Goal: Transaction & Acquisition: Purchase product/service

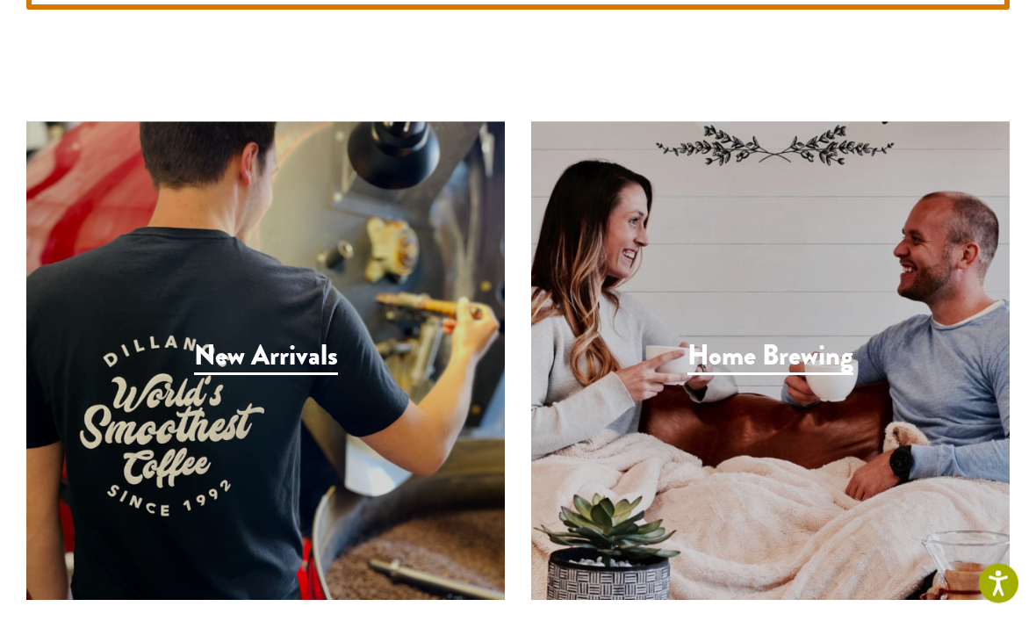
scroll to position [5200, 0]
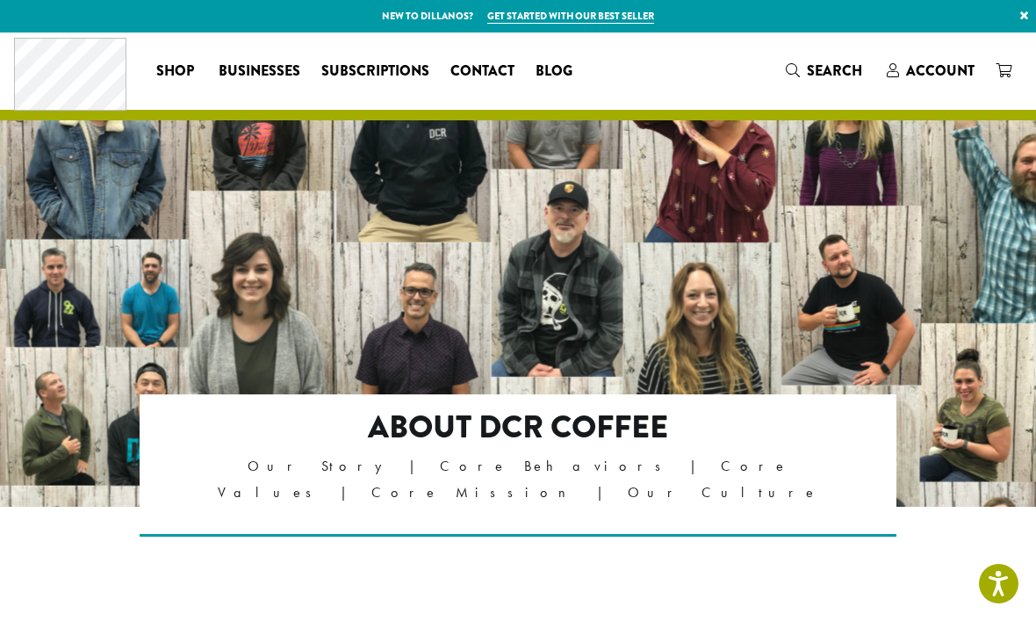
click at [520, 464] on p "Our Story | Core Behaviors | Core Values | Core Mission | Our Culture" at bounding box center [517, 479] width 607 height 53
click at [526, 469] on p "Our Story | Core Behaviors | Core Values | Core Mission | Our Culture" at bounding box center [517, 479] width 607 height 53
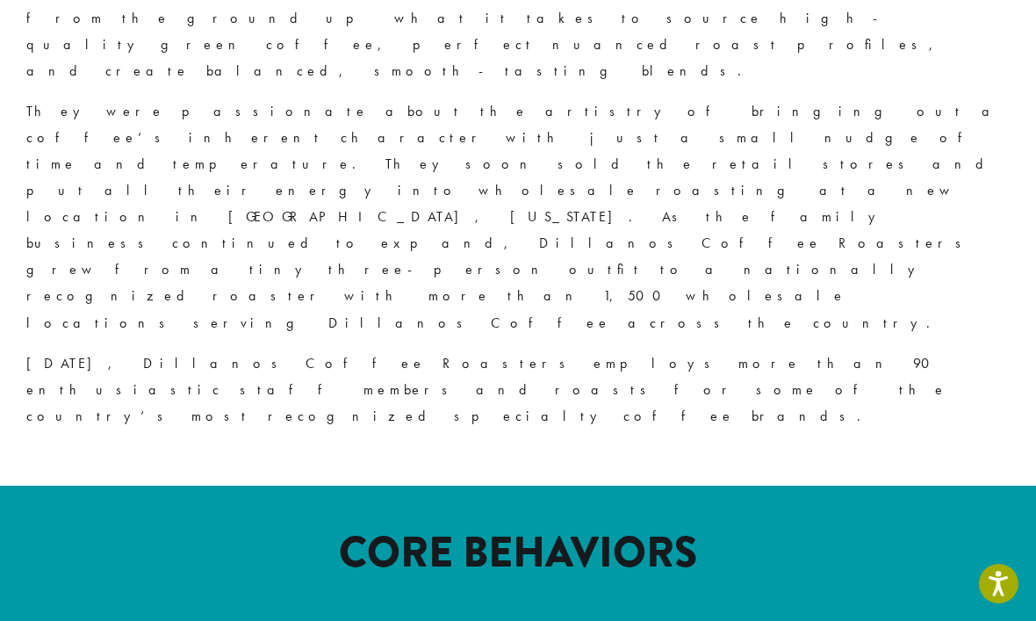
scroll to position [1726, 0]
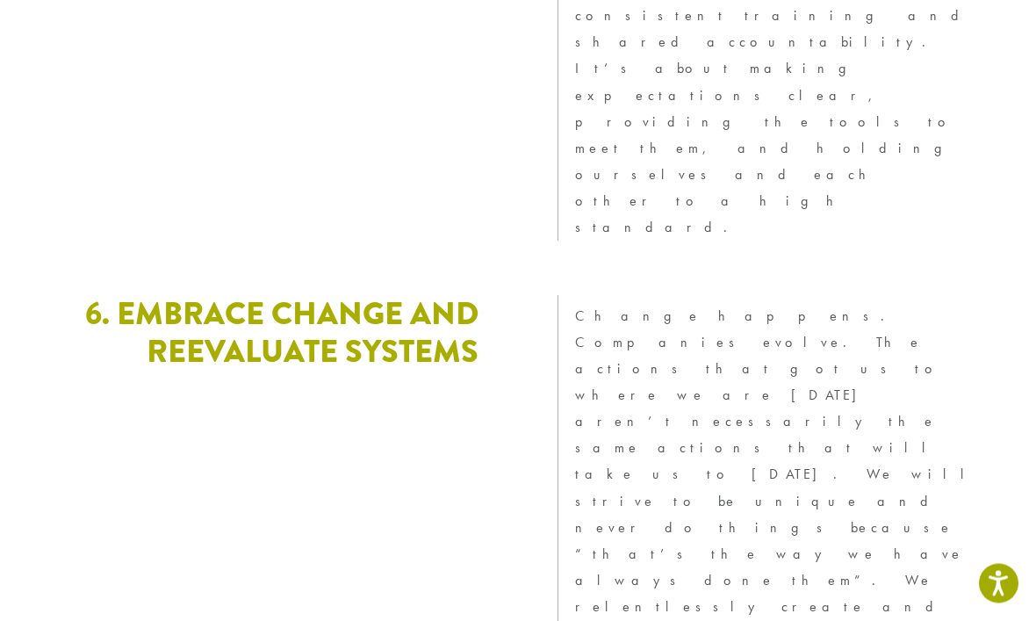
scroll to position [4961, 0]
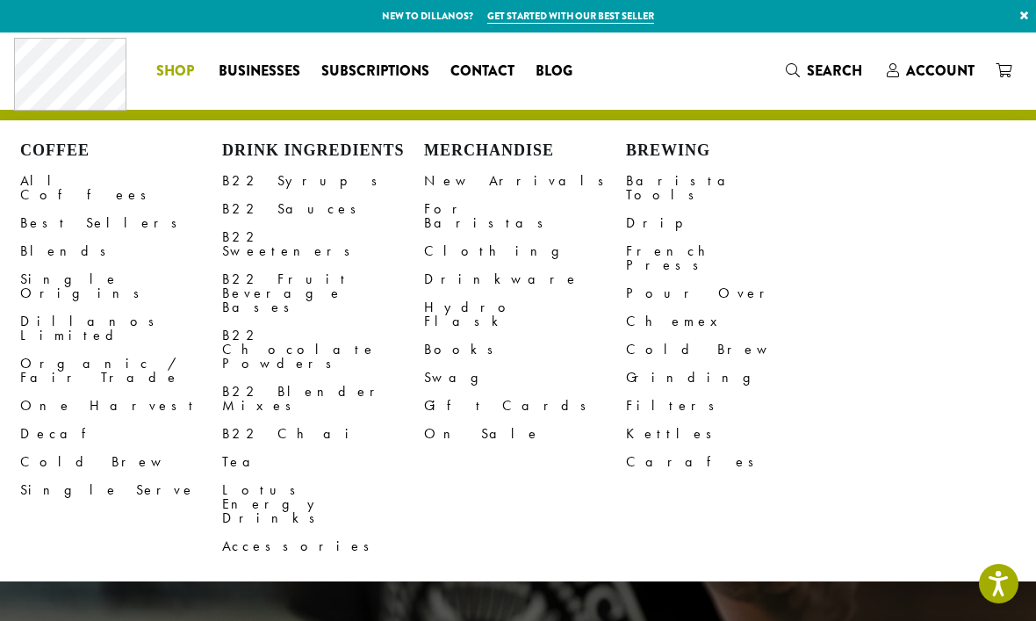
click at [112, 349] on link "Organic / Fair Trade" at bounding box center [121, 370] width 202 height 42
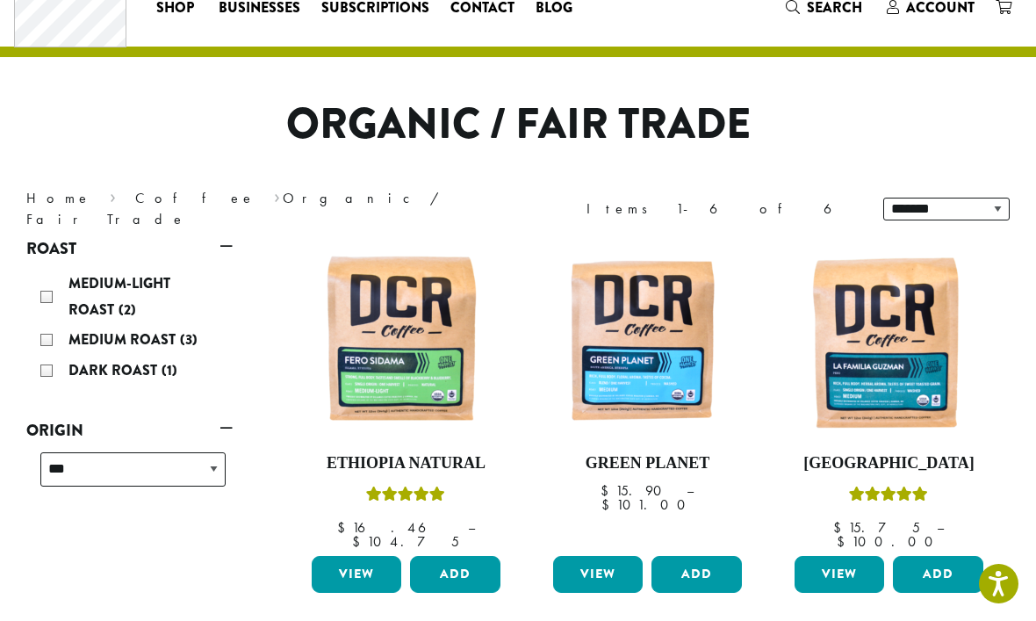
scroll to position [62, 0]
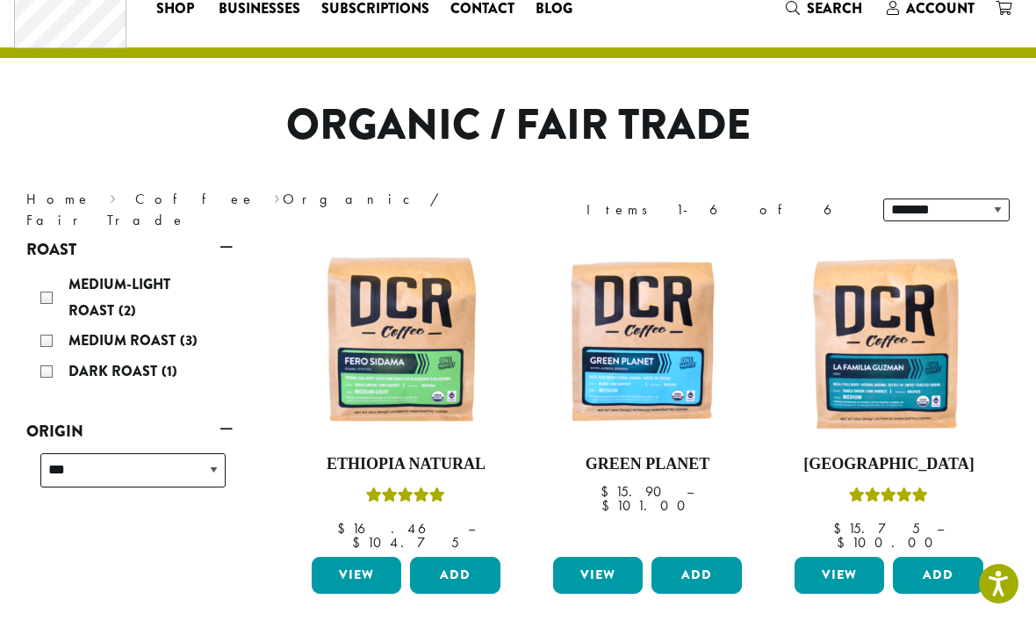
click at [48, 373] on div "Dark Roast (1)" at bounding box center [132, 371] width 185 height 26
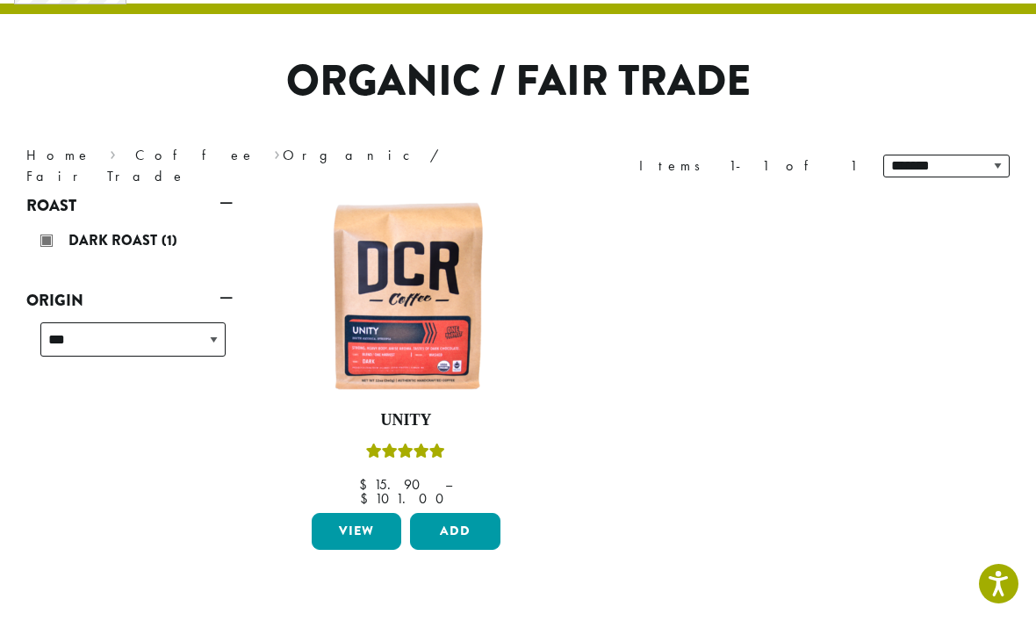
scroll to position [107, 0]
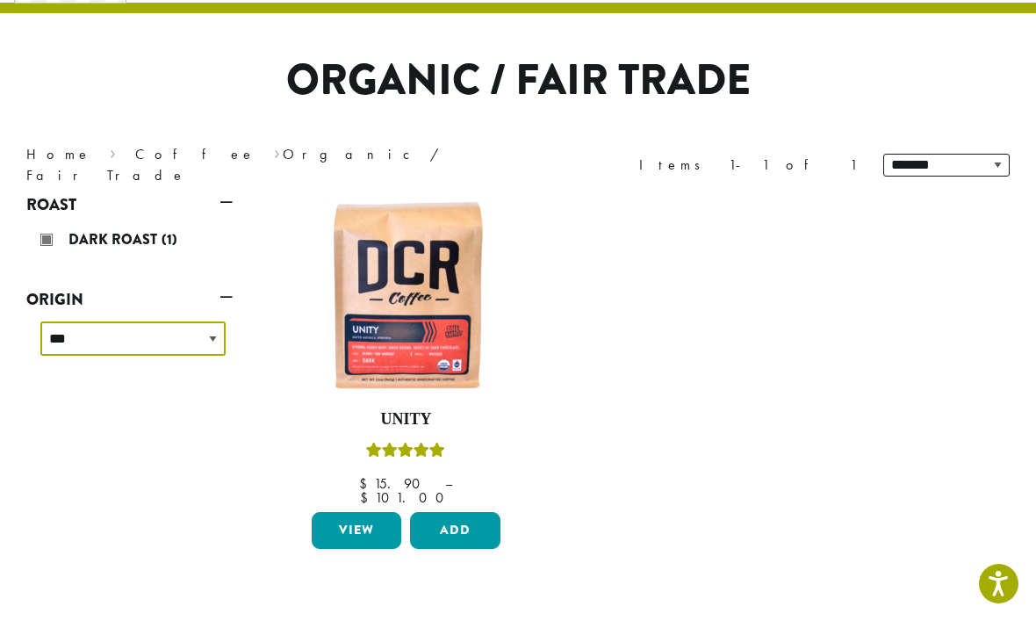
click at [212, 336] on select "**********" at bounding box center [132, 338] width 185 height 34
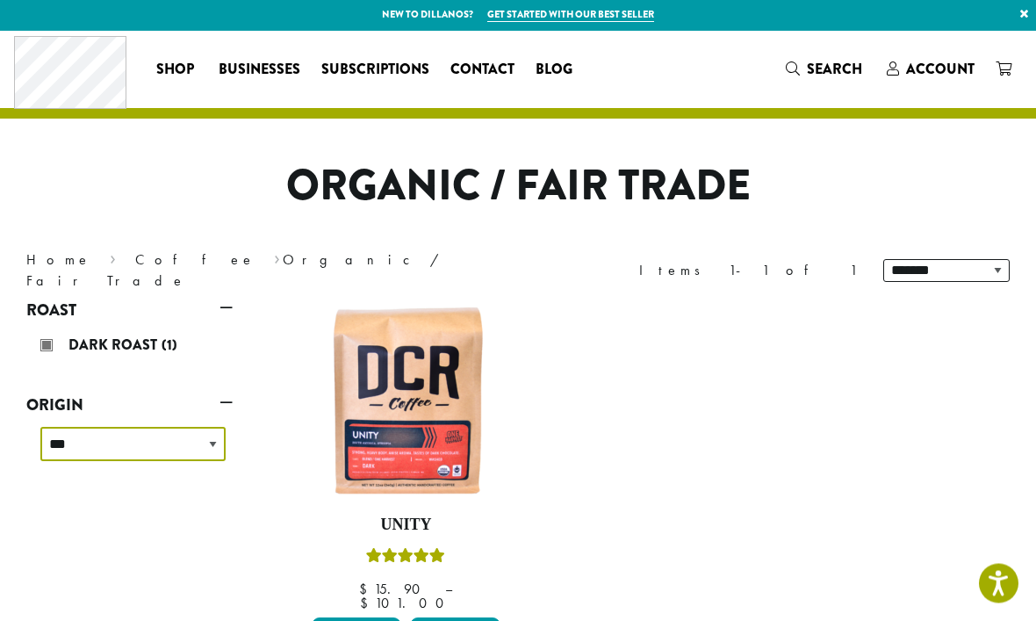
scroll to position [0, 0]
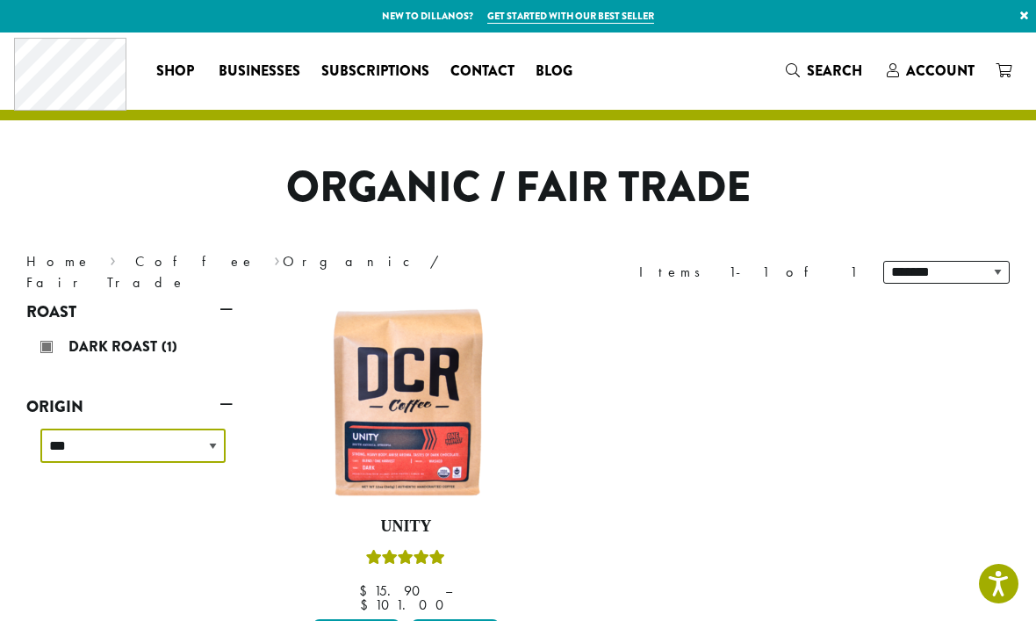
click at [206, 449] on select "**********" at bounding box center [132, 445] width 185 height 34
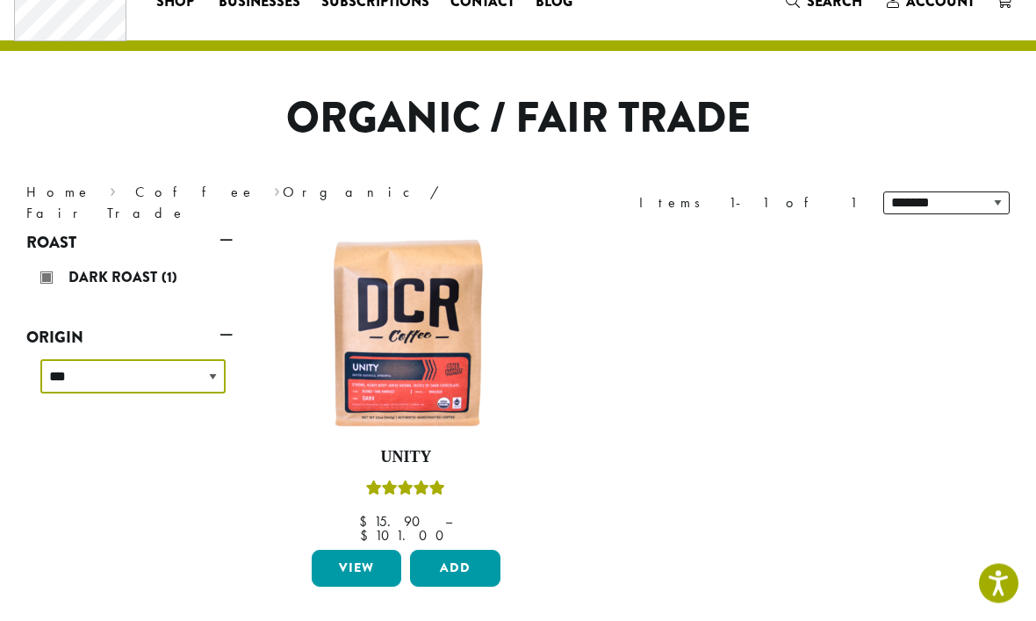
scroll to position [69, 0]
click at [346, 550] on link "View" at bounding box center [357, 567] width 90 height 37
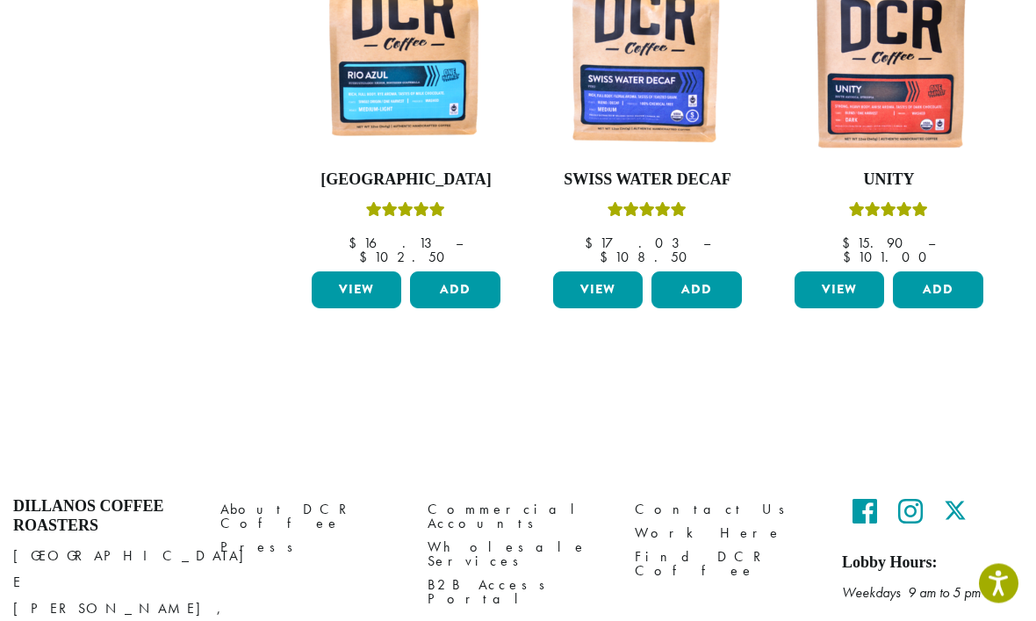
scroll to position [754, 0]
click at [681, 546] on link "Find DCR Coffee" at bounding box center [725, 565] width 181 height 38
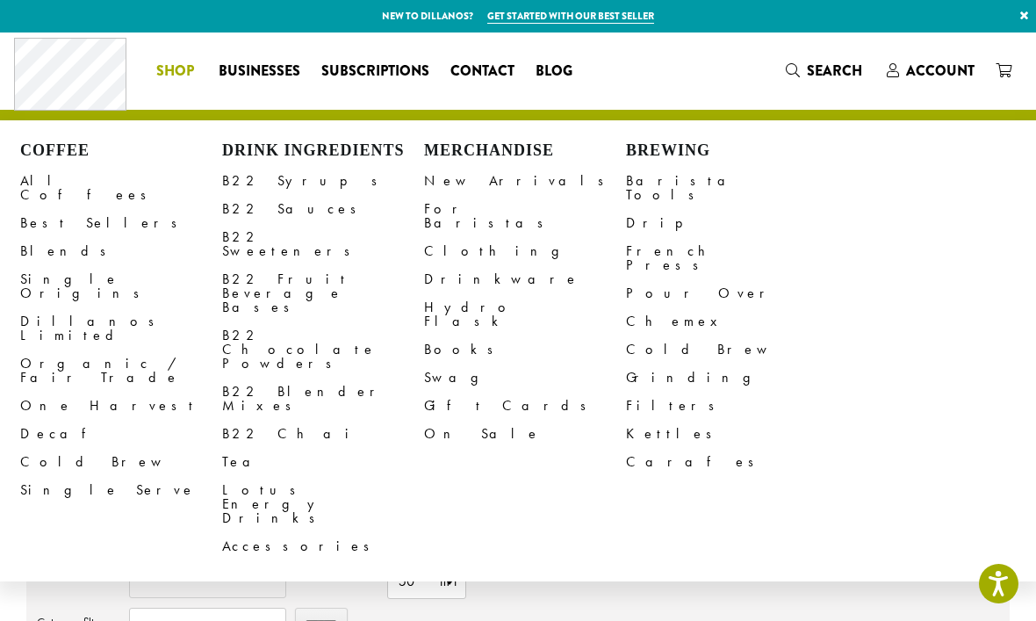
click at [669, 363] on link "Grinding" at bounding box center [727, 377] width 202 height 28
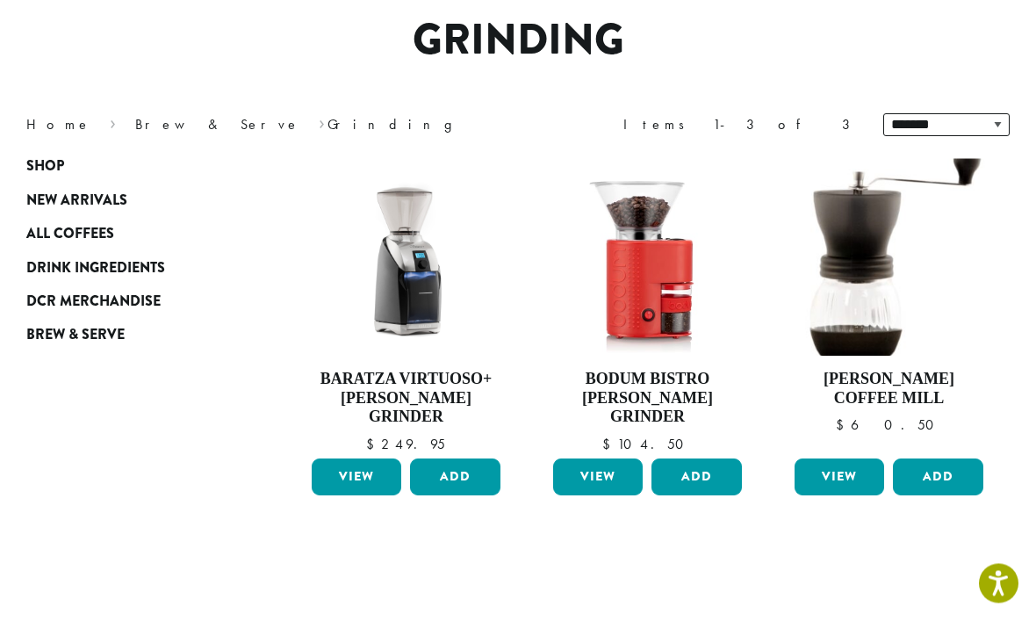
scroll to position [136, 0]
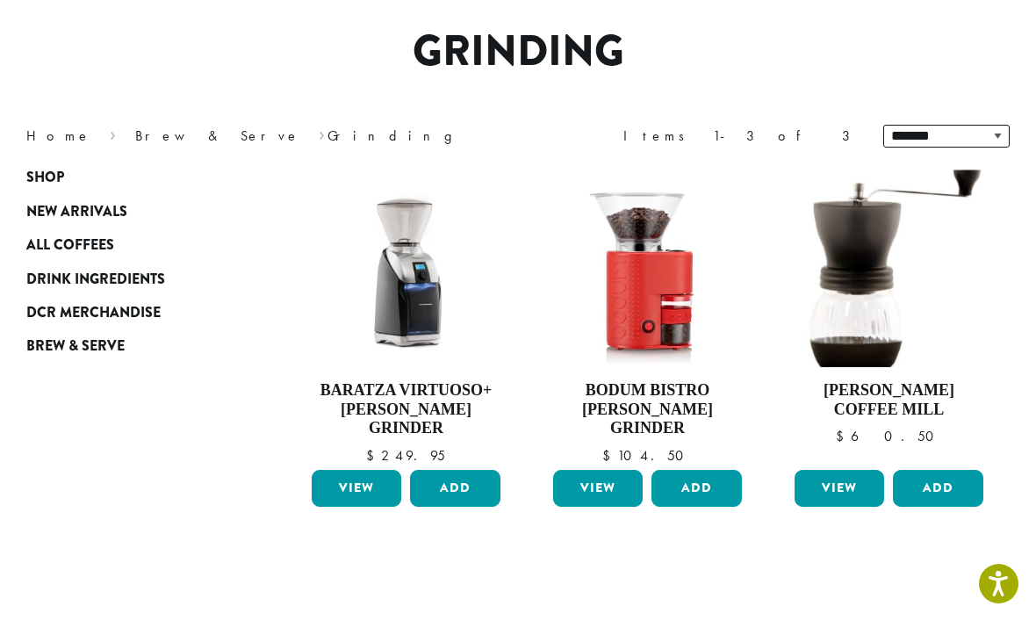
click at [743, 530] on div "**********" at bounding box center [647, 393] width 750 height 465
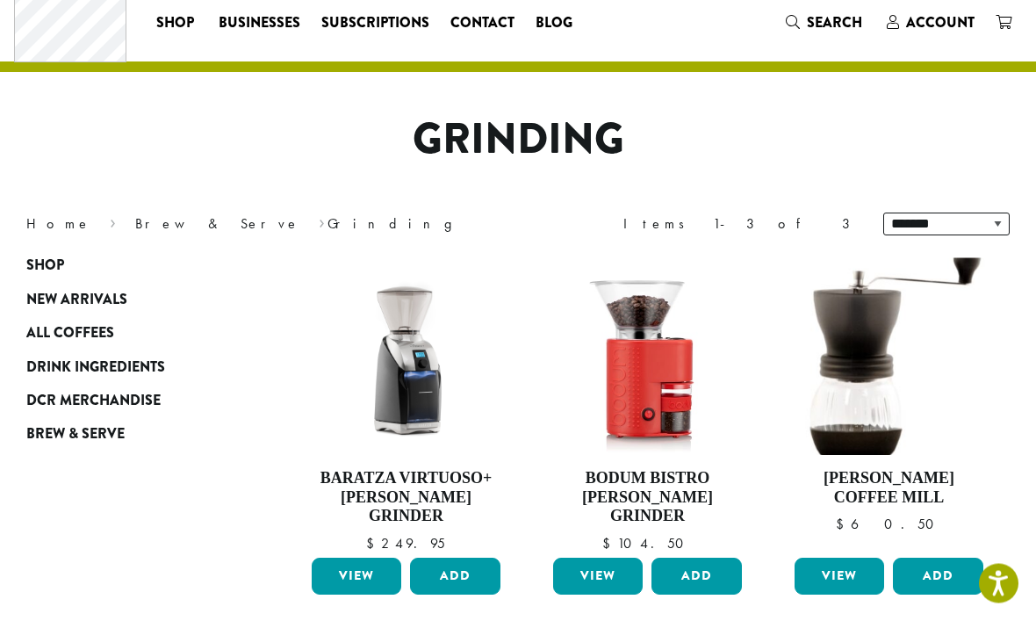
scroll to position [0, 0]
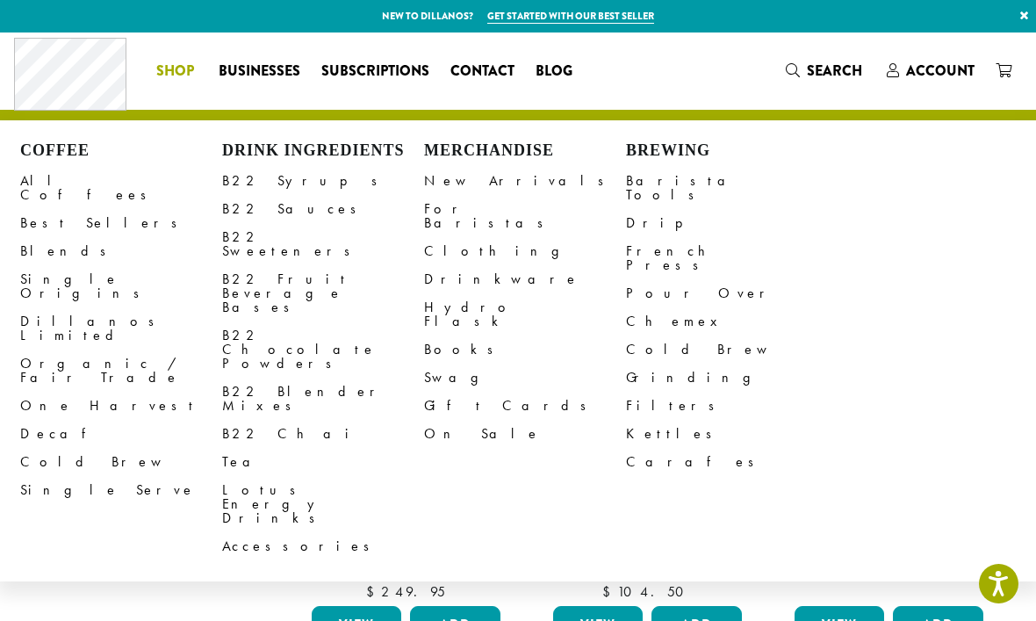
click at [274, 183] on link "B22 Syrups" at bounding box center [323, 181] width 202 height 28
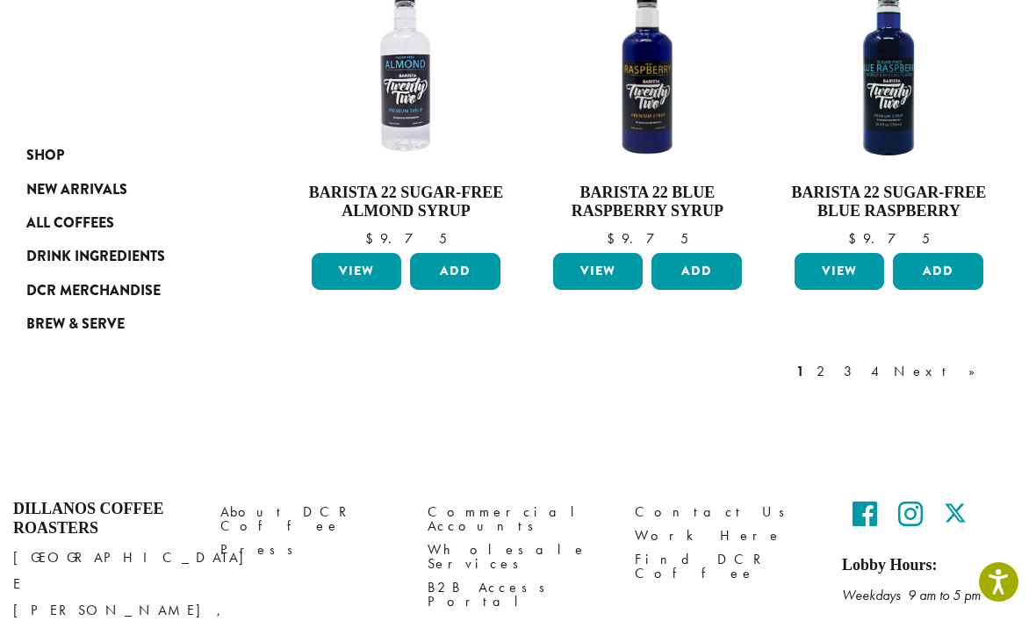
scroll to position [1598, 0]
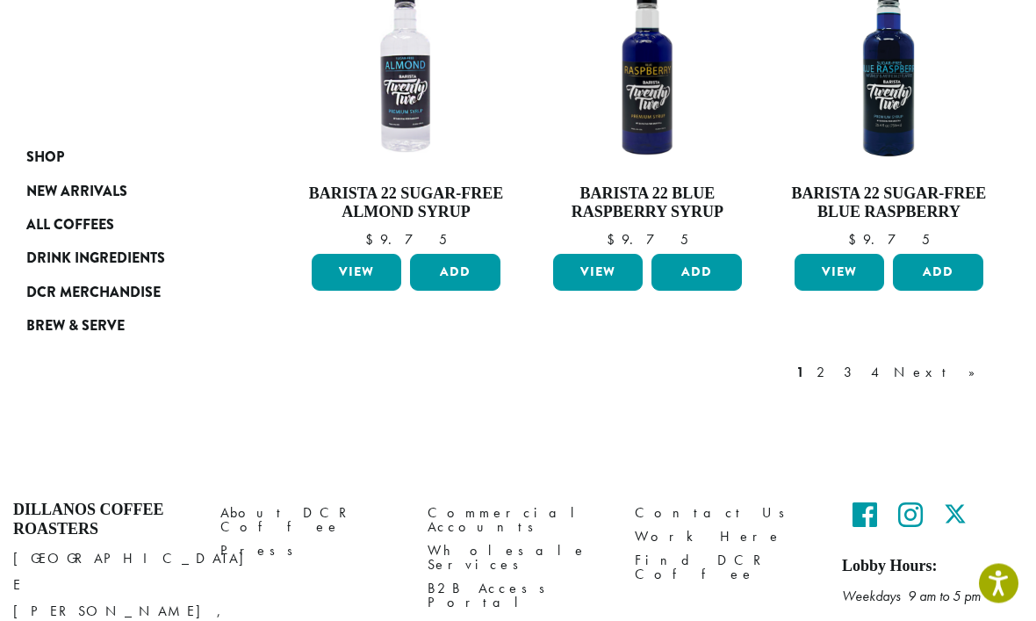
click at [886, 362] on div "1 2 3 4 Next »" at bounding box center [895, 372] width 204 height 21
click at [835, 362] on link "2" at bounding box center [824, 372] width 22 height 21
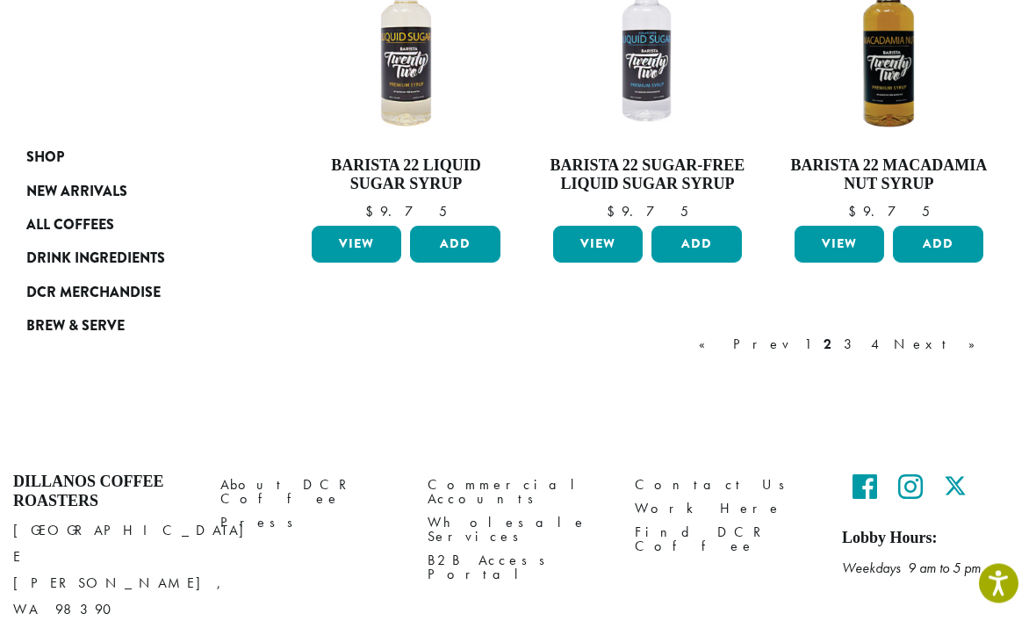
scroll to position [1561, 0]
click at [862, 340] on link "3" at bounding box center [851, 344] width 22 height 21
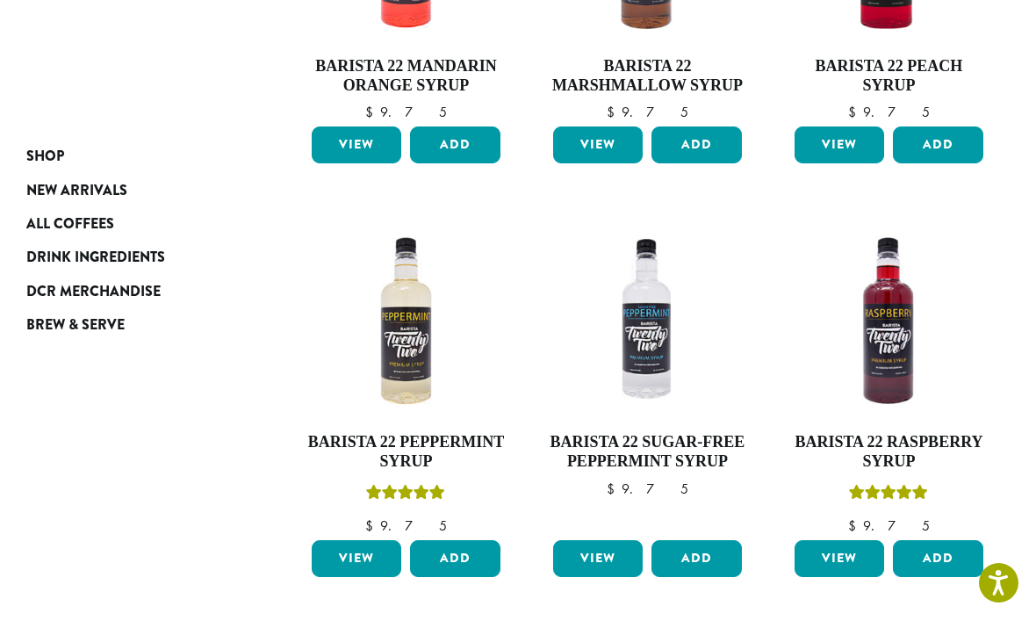
scroll to position [460, 0]
click at [877, 441] on h4 "Barista 22 Raspberry Syrup" at bounding box center [888, 452] width 197 height 38
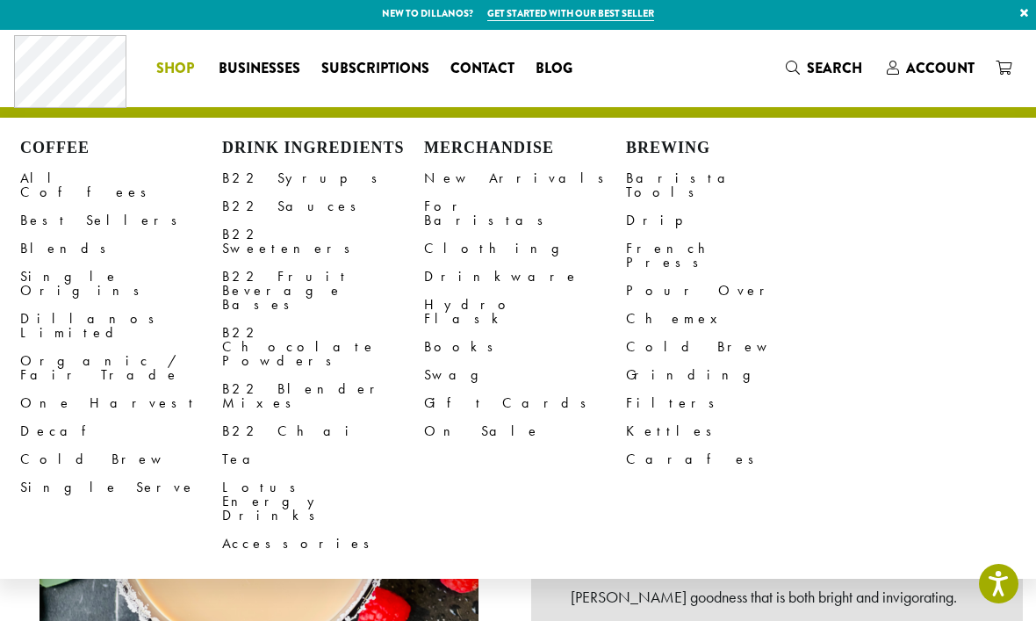
scroll to position [9, 0]
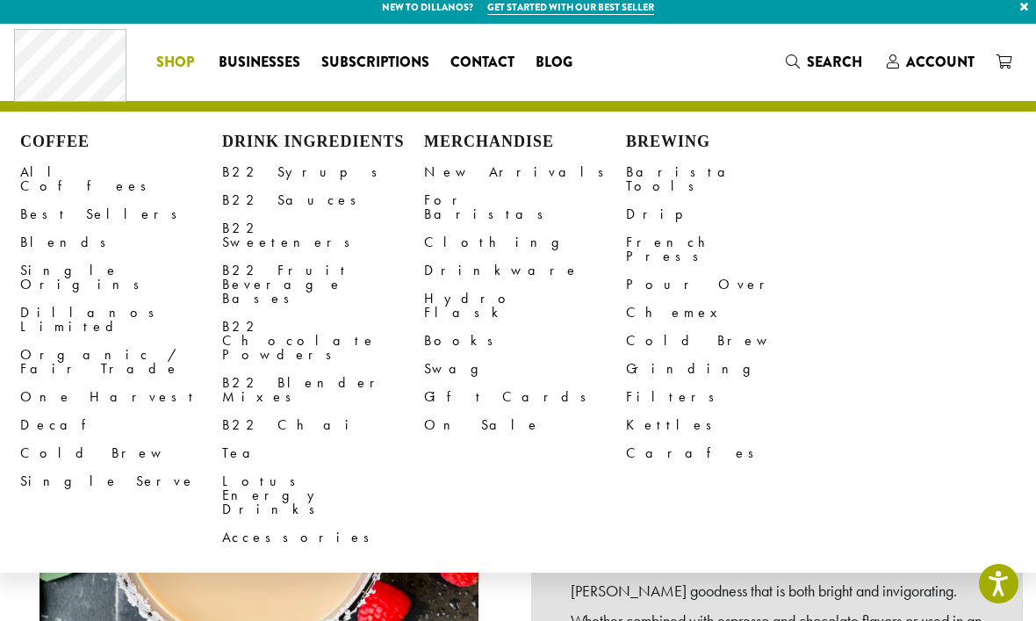
click at [36, 178] on link "All Coffees" at bounding box center [121, 179] width 202 height 42
click at [170, 68] on span "Shop" at bounding box center [175, 63] width 38 height 22
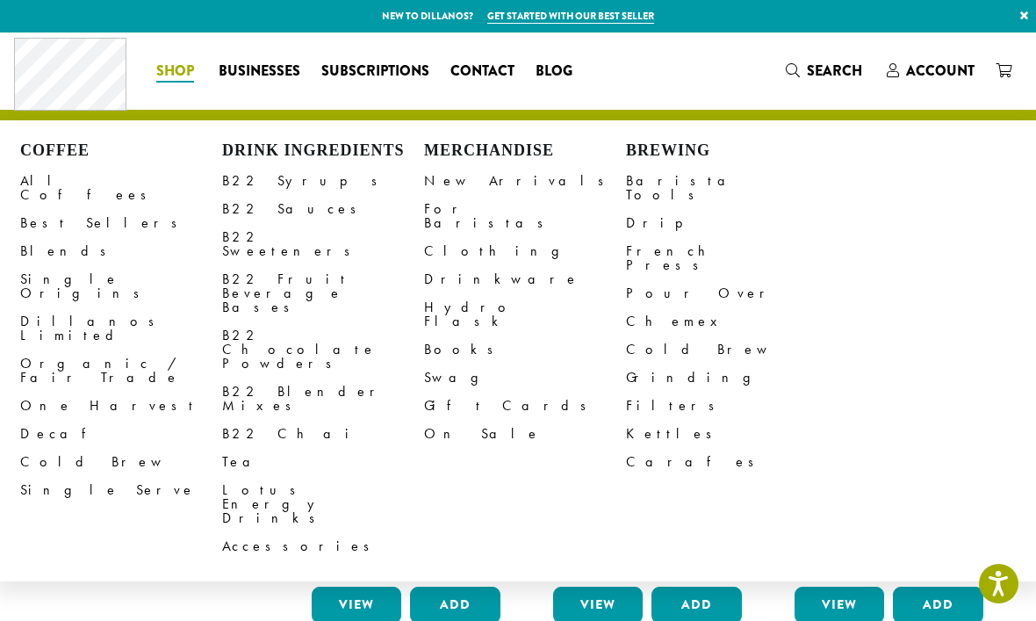
click at [643, 363] on link "Grinding" at bounding box center [727, 377] width 202 height 28
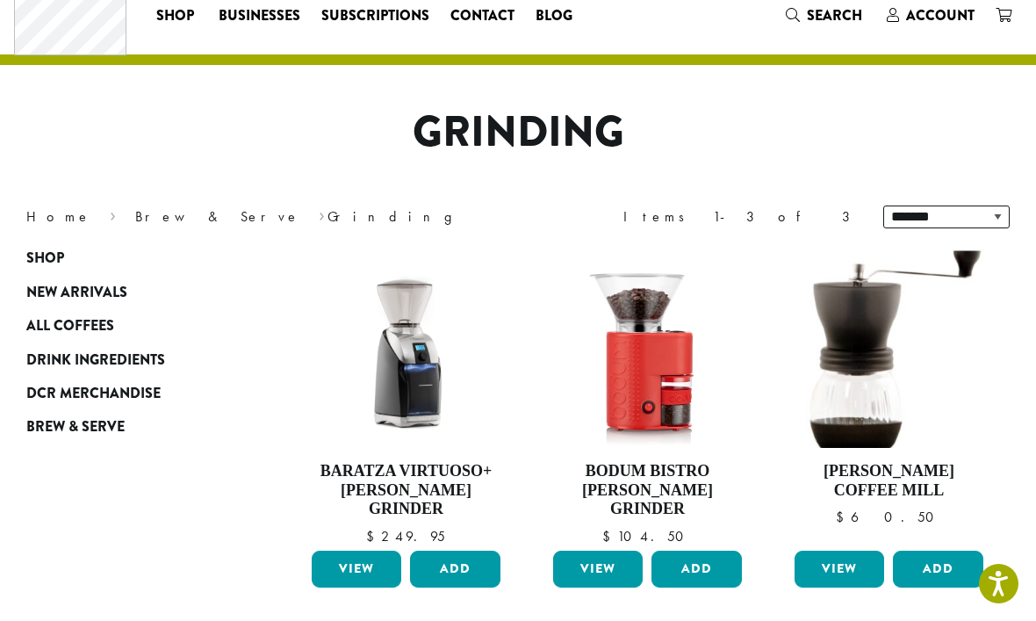
scroll to position [57, 0]
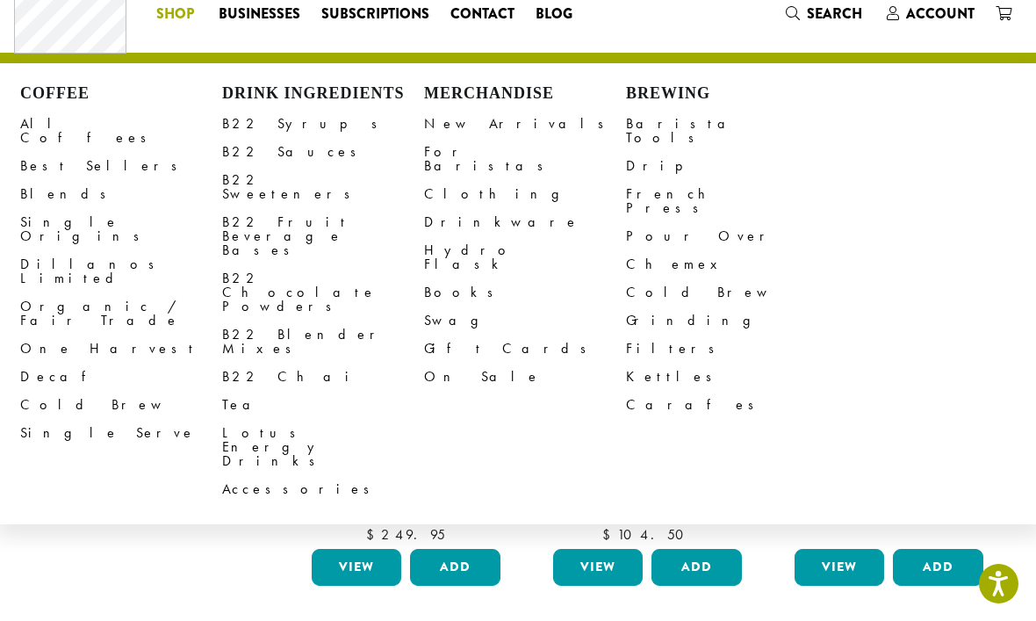
click at [40, 118] on link "All Coffees" at bounding box center [121, 131] width 202 height 42
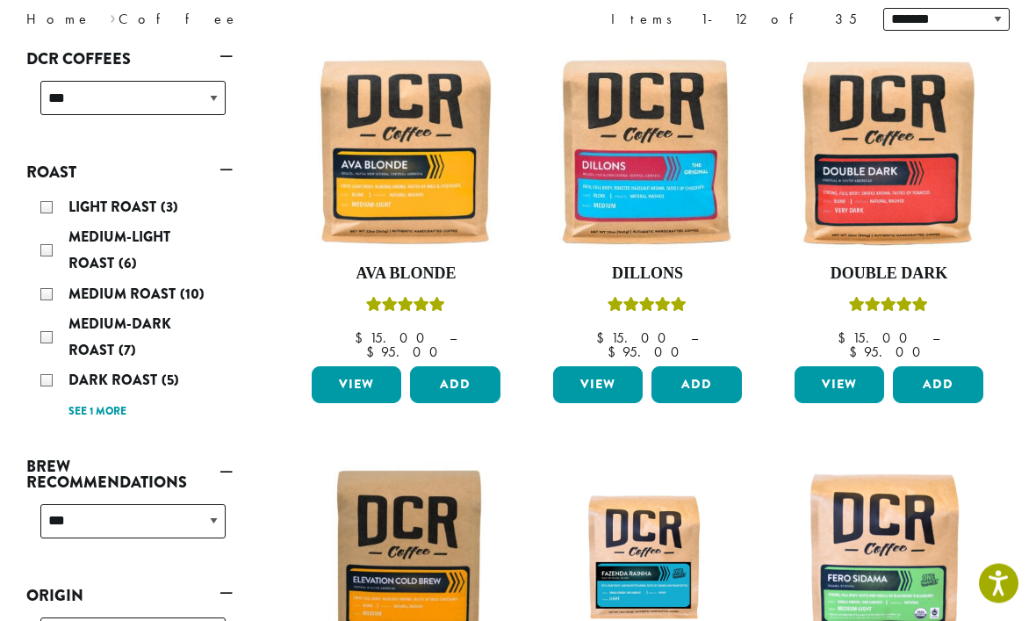
scroll to position [253, 0]
click at [90, 414] on link "See 1 more" at bounding box center [97, 412] width 58 height 18
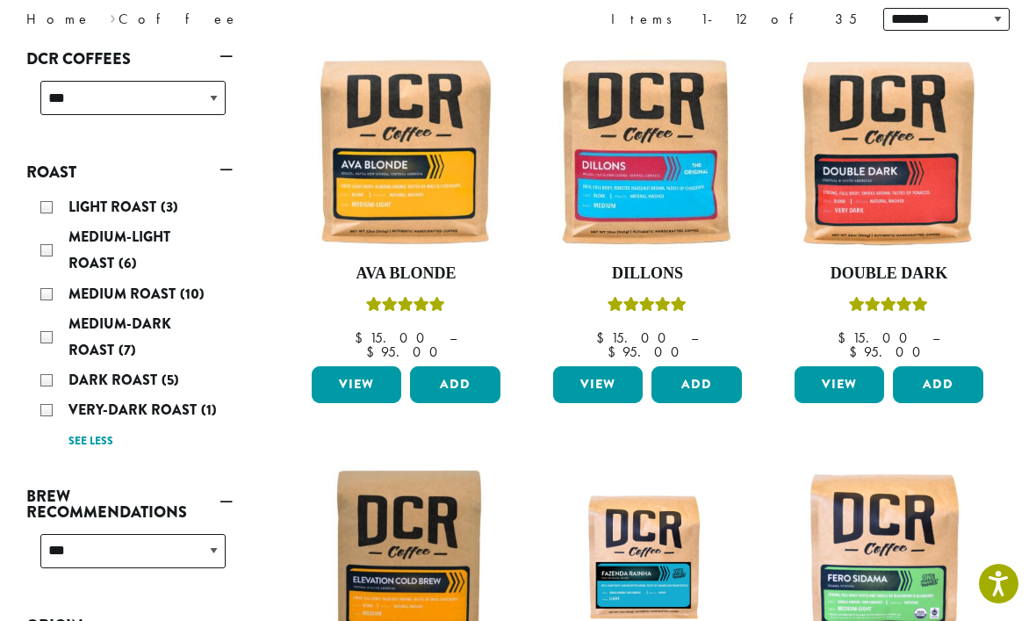
click at [48, 379] on div "Dark Roast (5)" at bounding box center [132, 380] width 185 height 26
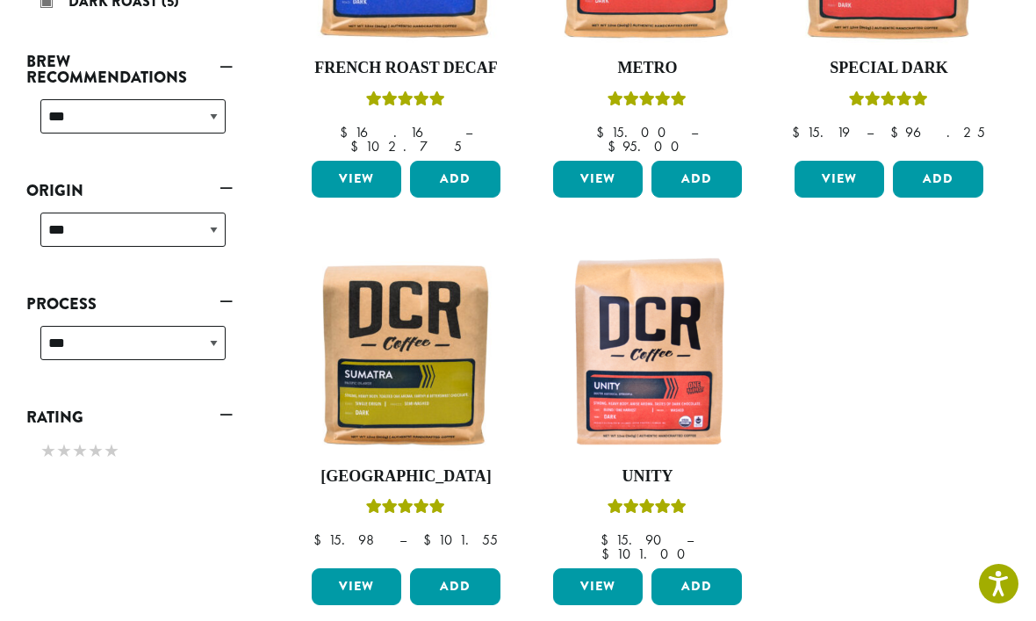
scroll to position [459, 0]
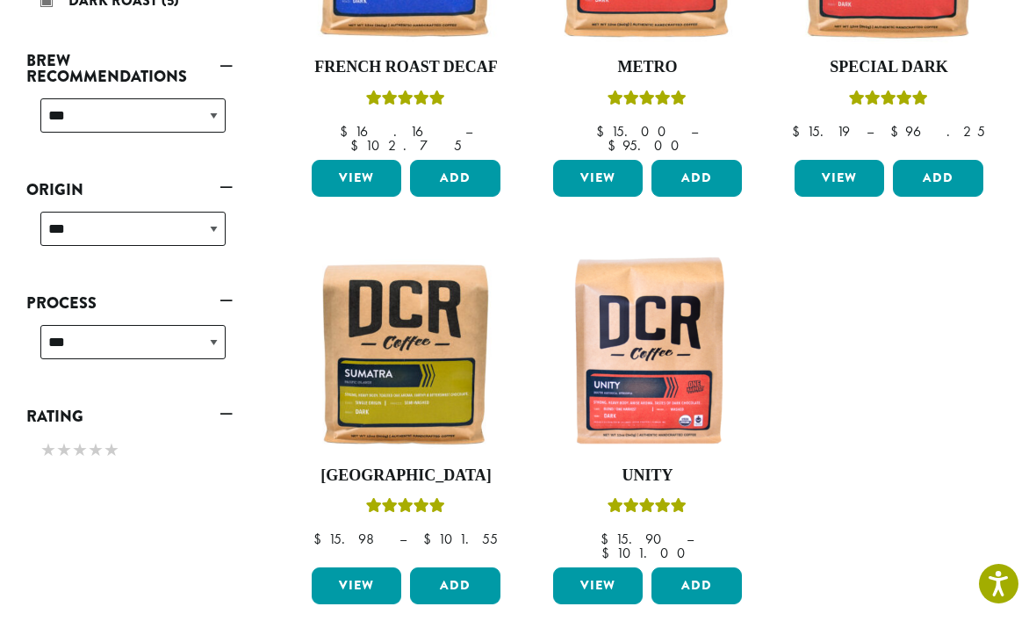
click at [592, 568] on link "View" at bounding box center [598, 585] width 90 height 37
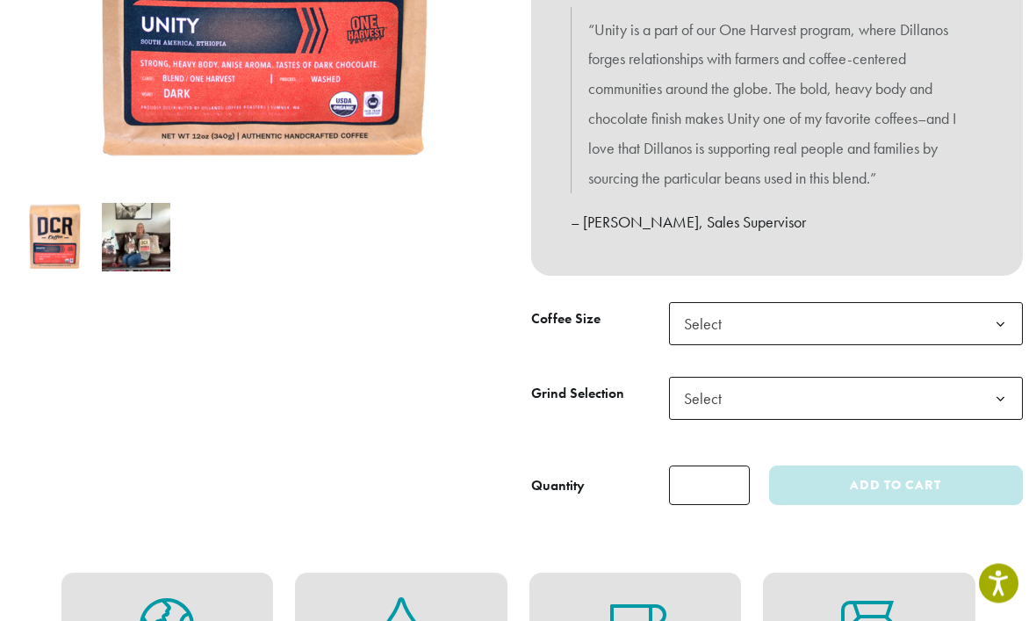
scroll to position [488, 0]
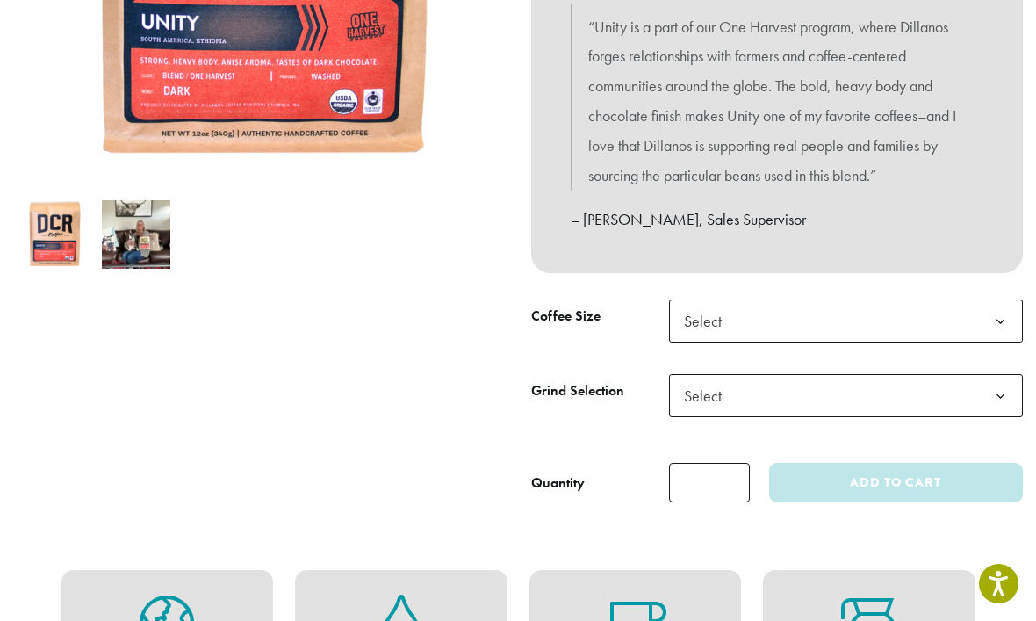
click at [1003, 316] on b at bounding box center [1000, 321] width 43 height 43
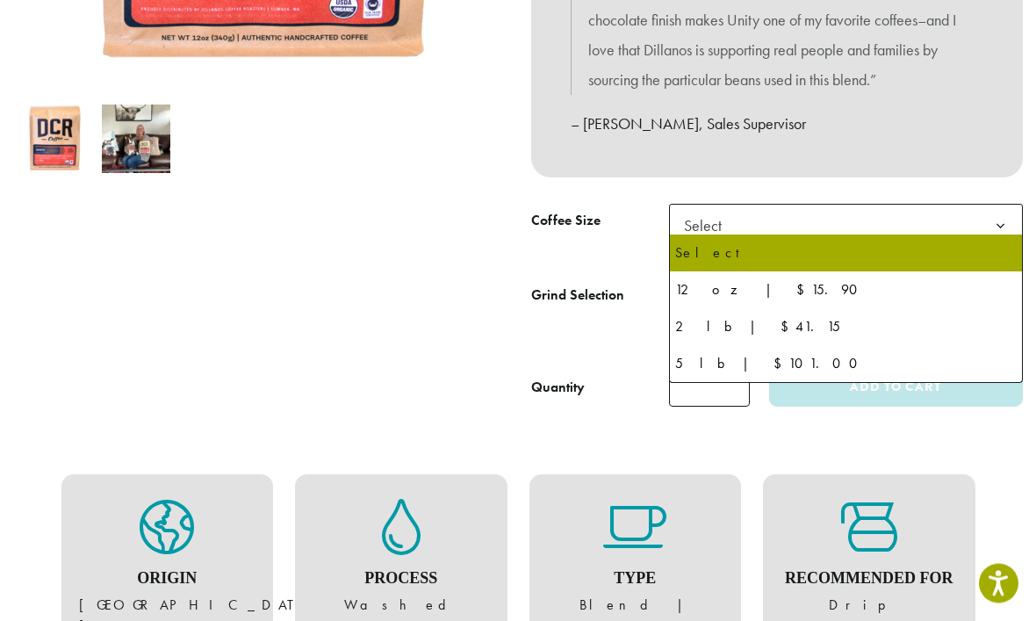
scroll to position [584, 0]
click at [96, 386] on div at bounding box center [259, 10] width 518 height 793
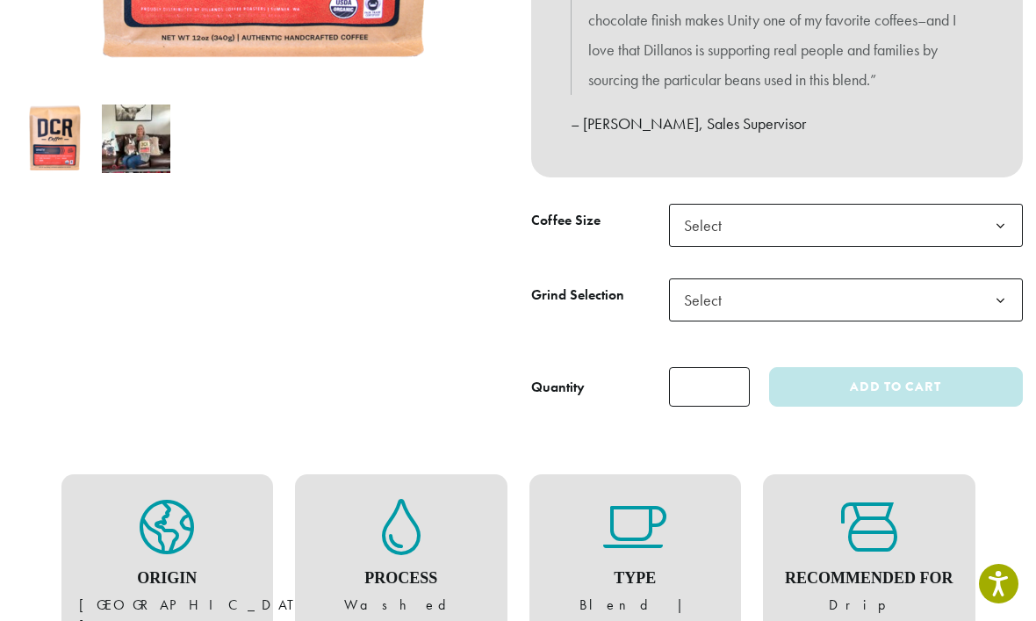
click at [1001, 291] on b at bounding box center [1000, 300] width 43 height 43
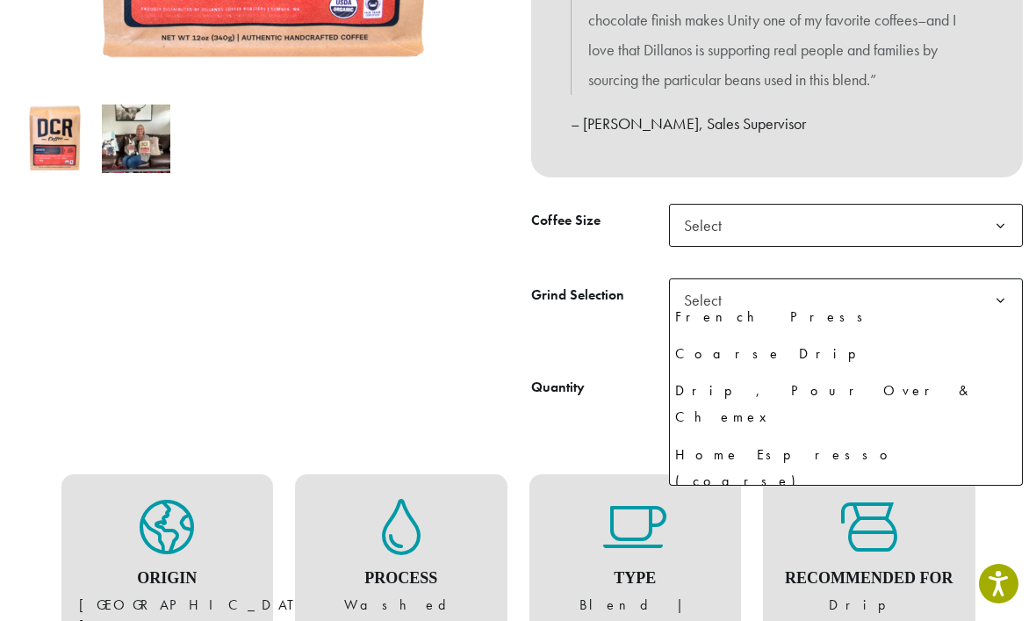
scroll to position [119, 0]
select select "********"
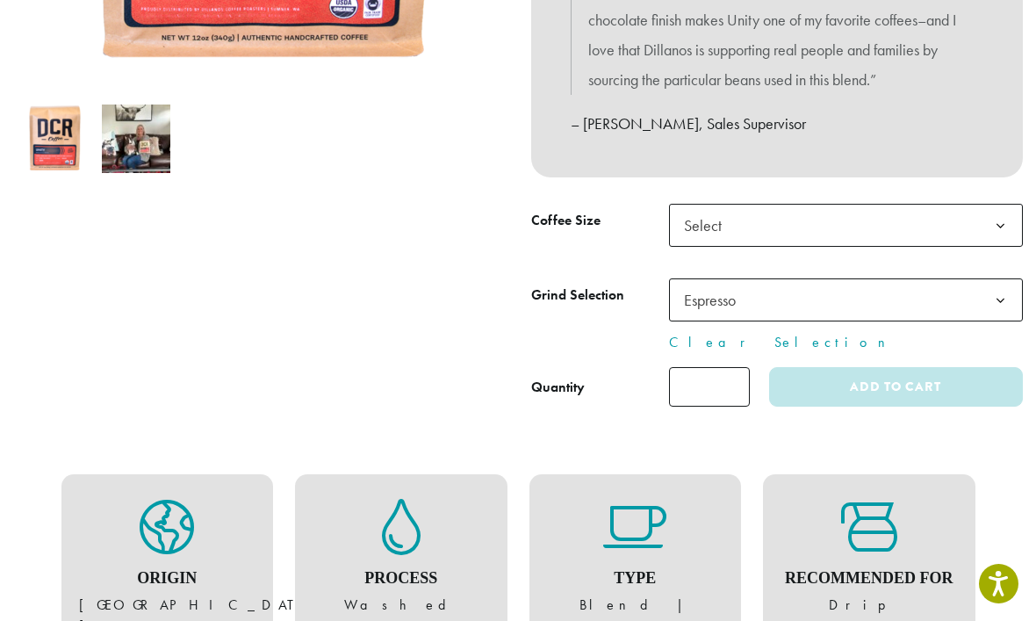
click at [997, 217] on b at bounding box center [1000, 226] width 43 height 43
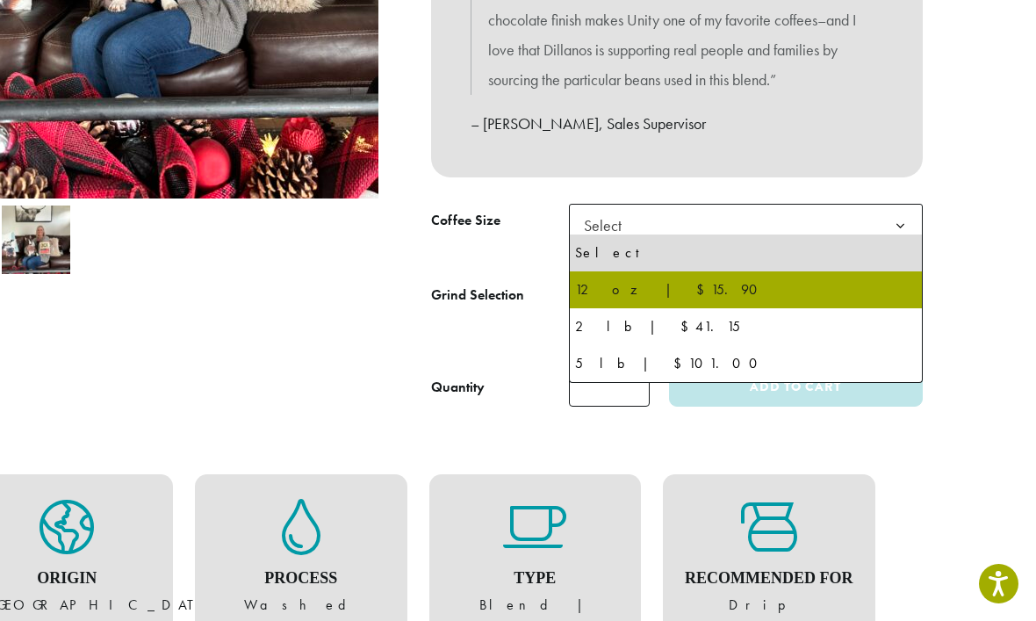
scroll to position [584, 0]
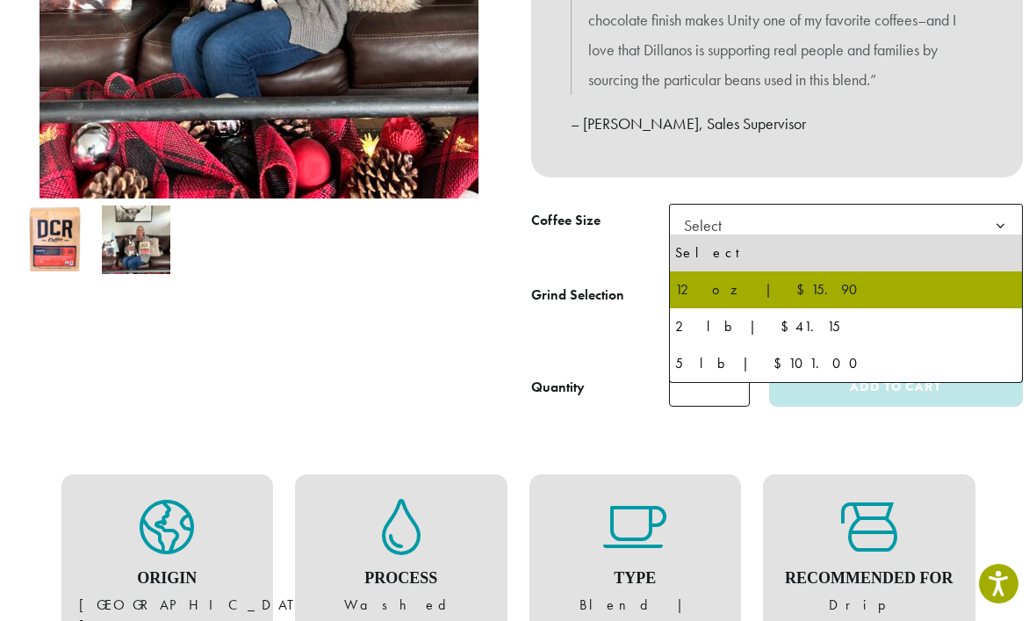
select select "*********"
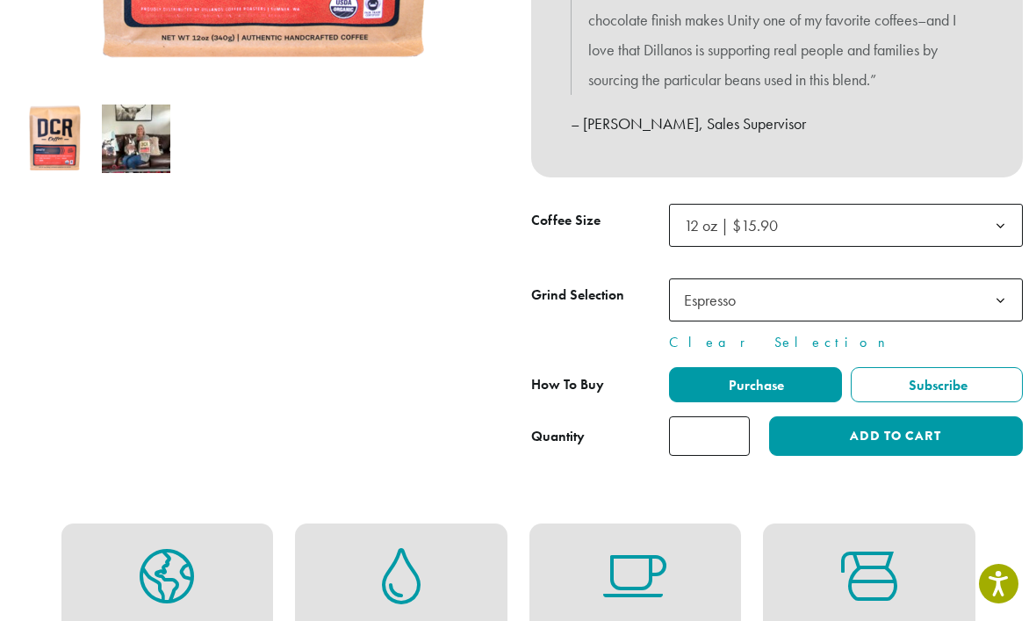
click at [869, 420] on button "Add to cart" at bounding box center [896, 435] width 254 height 39
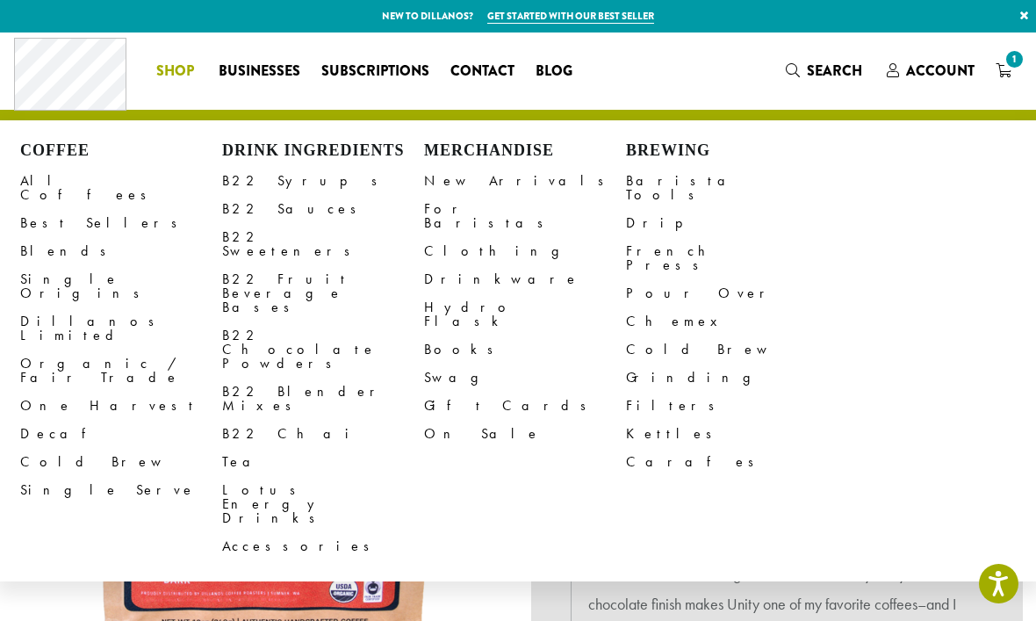
click at [240, 178] on link "B22 Syrups" at bounding box center [323, 181] width 202 height 28
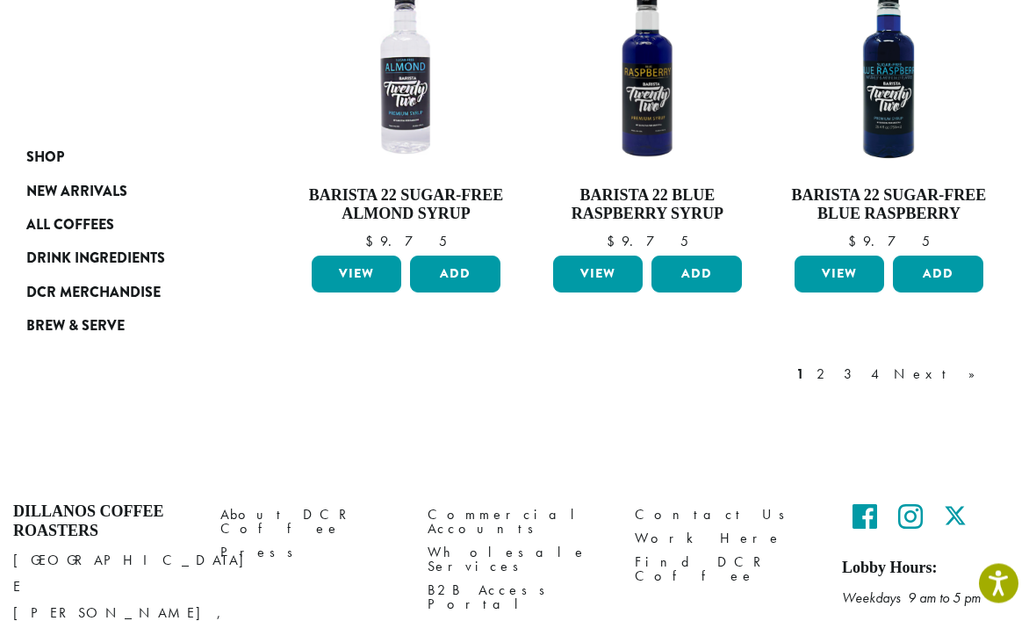
click at [862, 364] on link "3" at bounding box center [851, 374] width 22 height 21
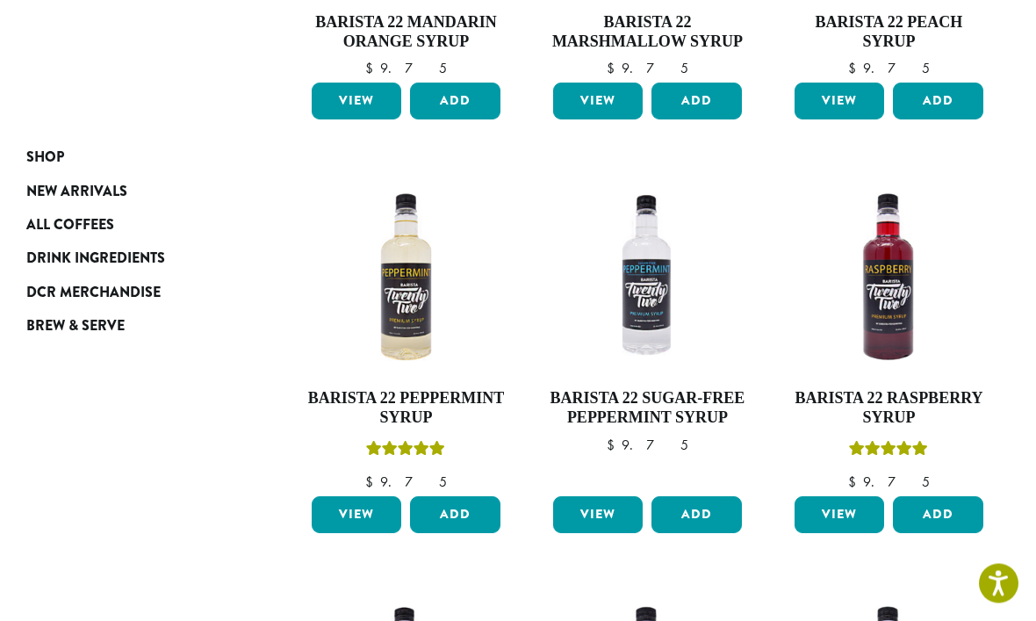
scroll to position [504, 0]
click at [923, 399] on h4 "Barista 22 Raspberry Syrup" at bounding box center [888, 408] width 197 height 38
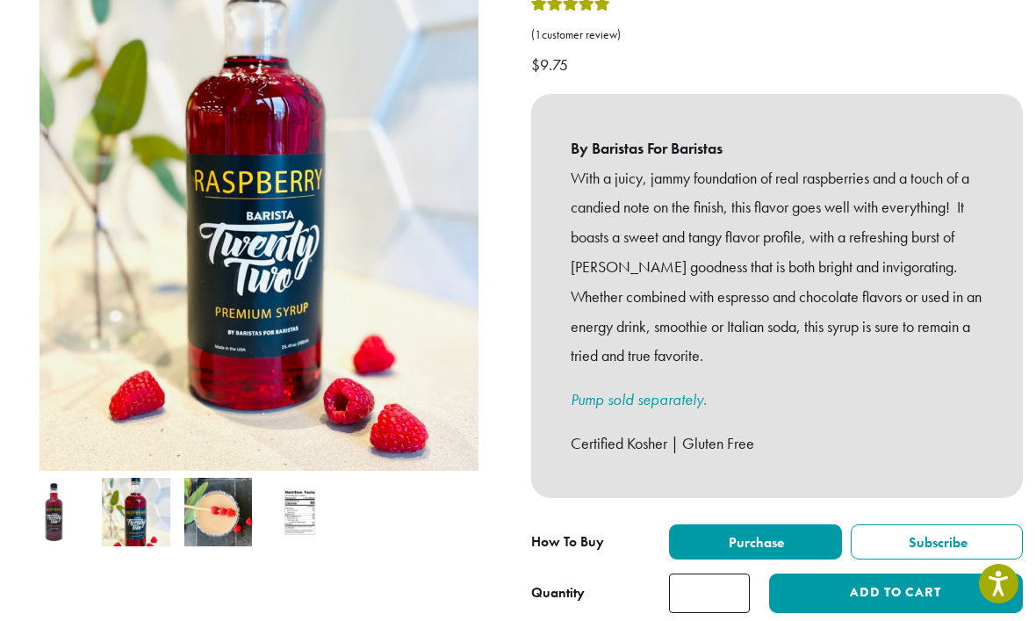
scroll to position [336, 0]
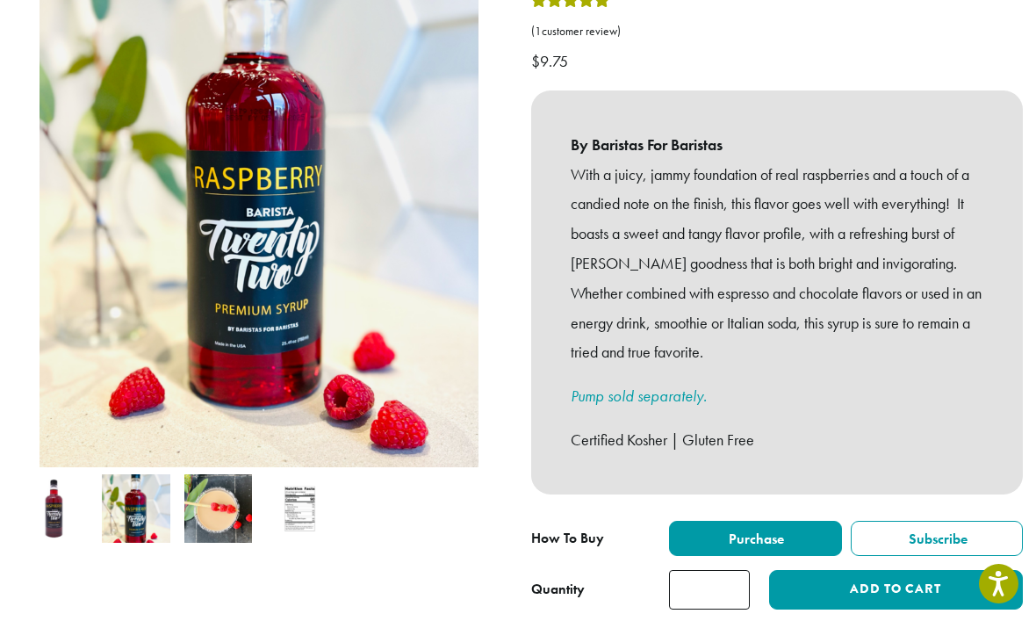
click at [915, 570] on button "Add to cart" at bounding box center [896, 589] width 254 height 39
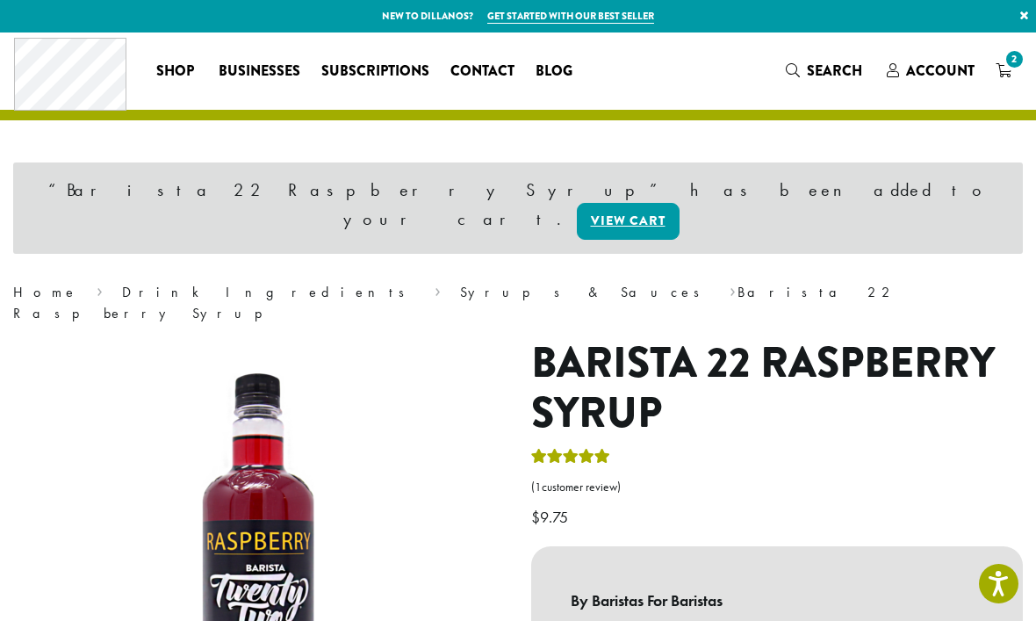
click at [1004, 75] on icon "2" at bounding box center [1003, 70] width 16 height 14
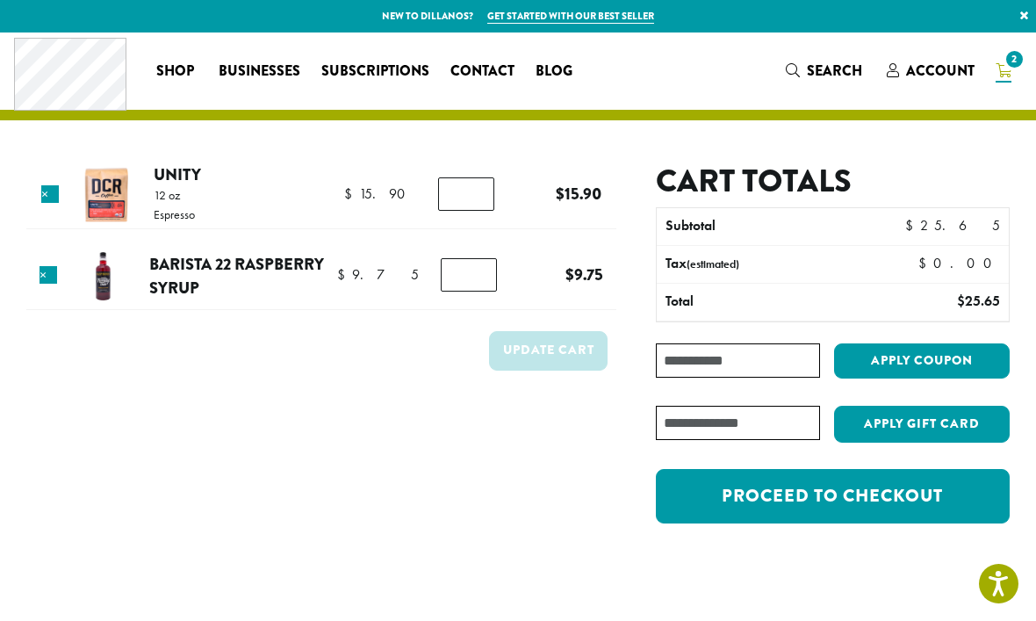
click at [863, 501] on link "Proceed to checkout" at bounding box center [833, 496] width 354 height 54
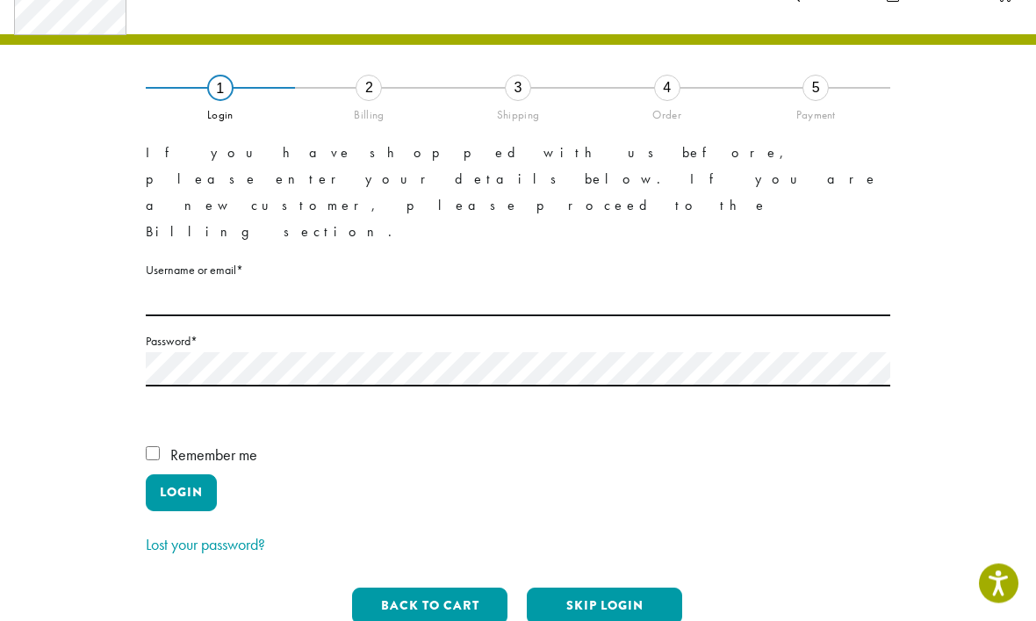
scroll to position [46, 0]
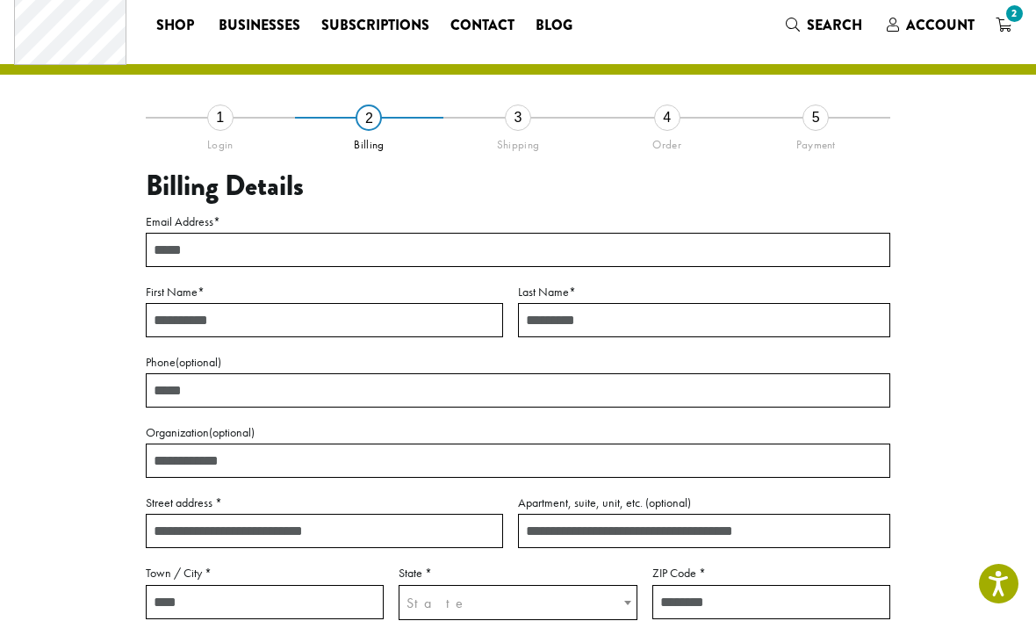
click at [165, 260] on input "Email Address *" at bounding box center [518, 250] width 744 height 34
click at [179, 334] on input "First Name *" at bounding box center [324, 320] width 357 height 34
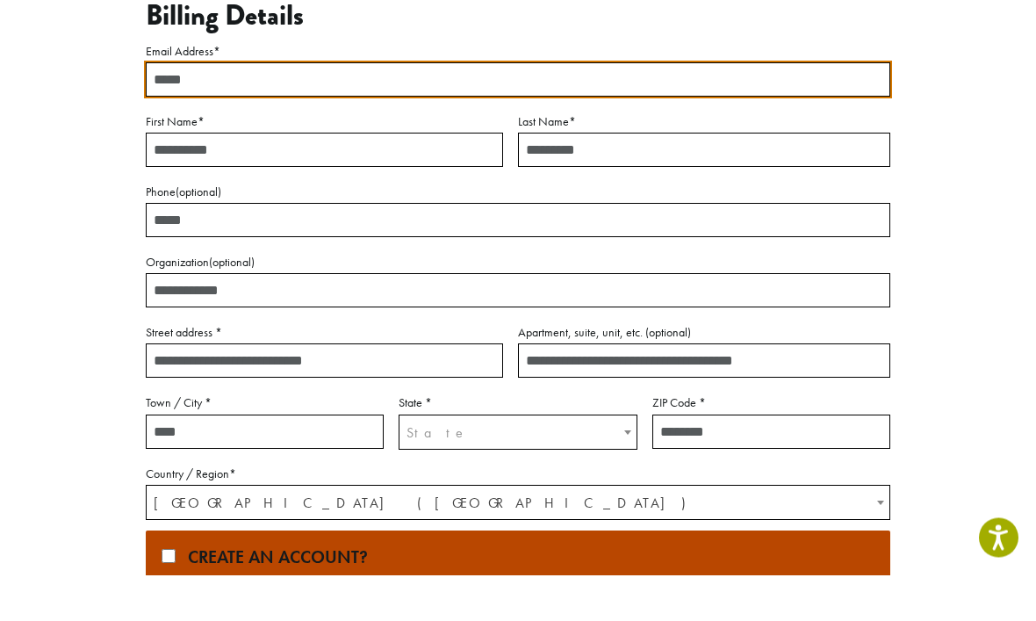
scroll to position [176, 0]
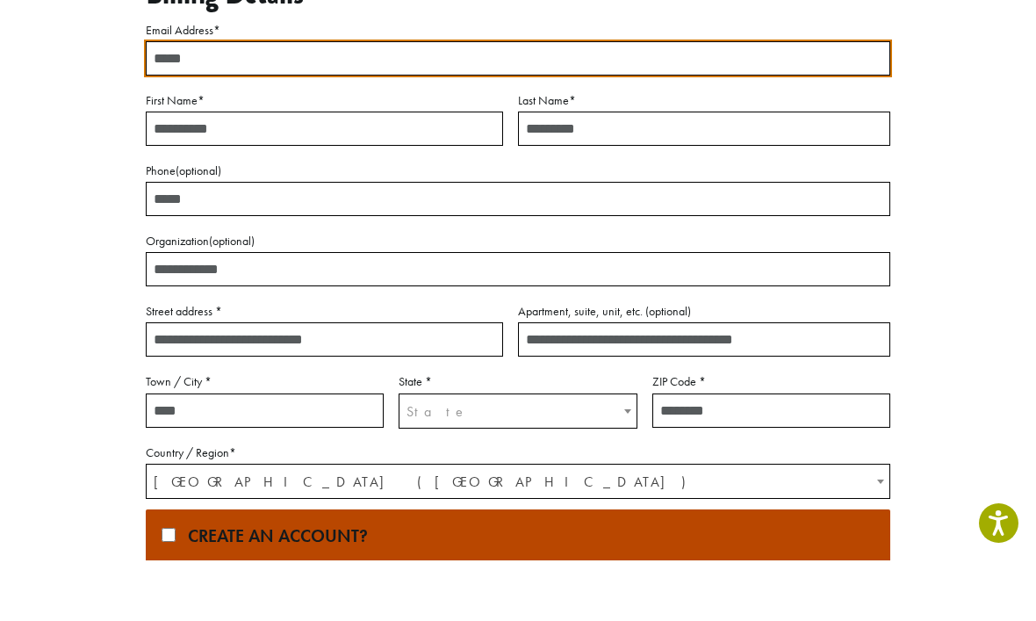
click at [176, 383] on input "Street address *" at bounding box center [324, 400] width 357 height 34
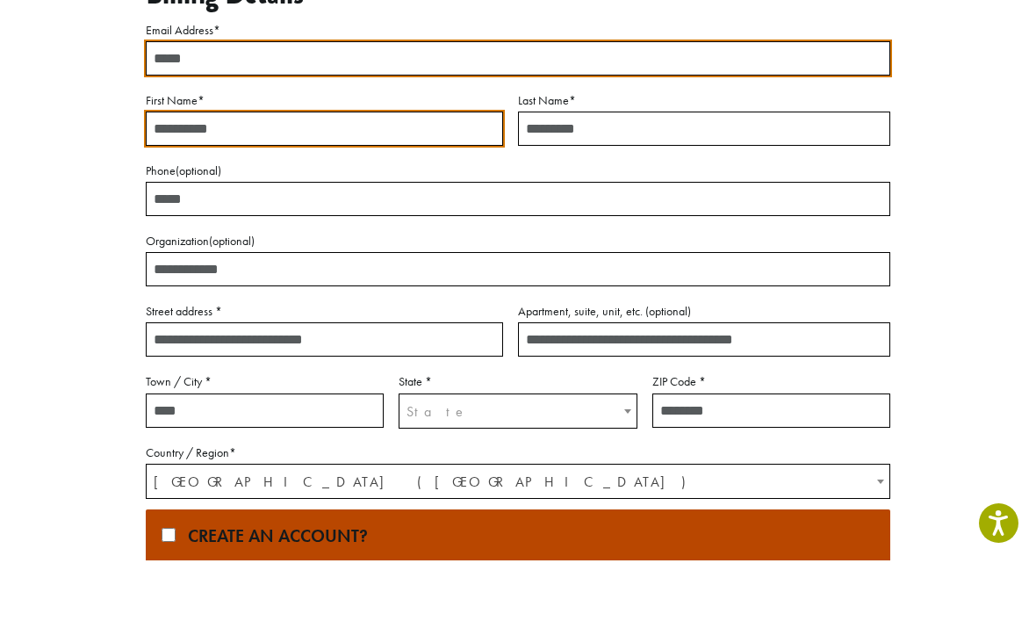
type input "**********"
type input "********"
type input "*****"
click at [429, 463] on span "State" at bounding box center [436, 472] width 61 height 18
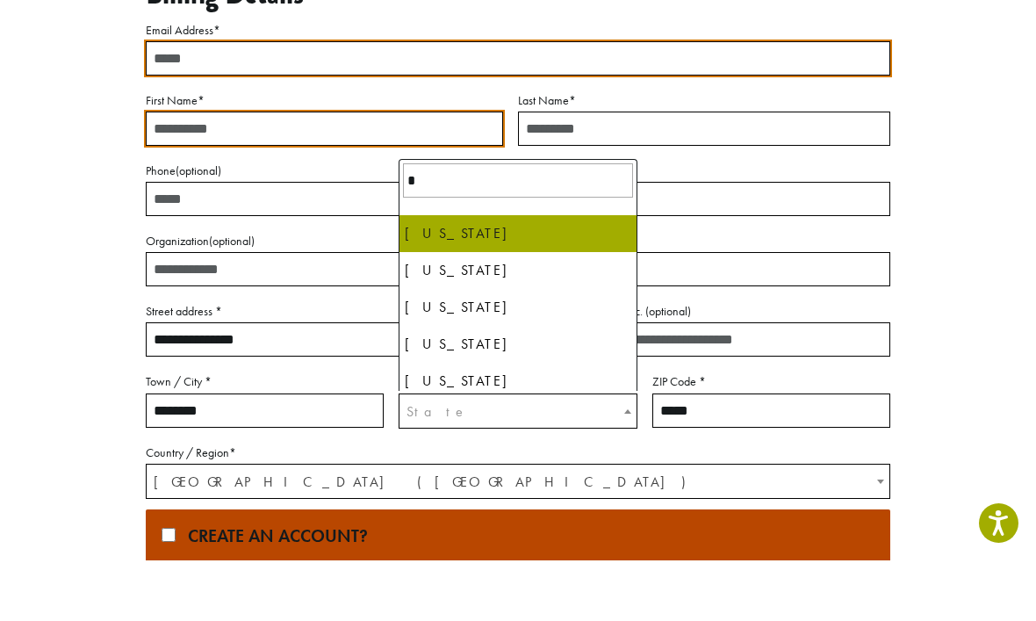
type input "**"
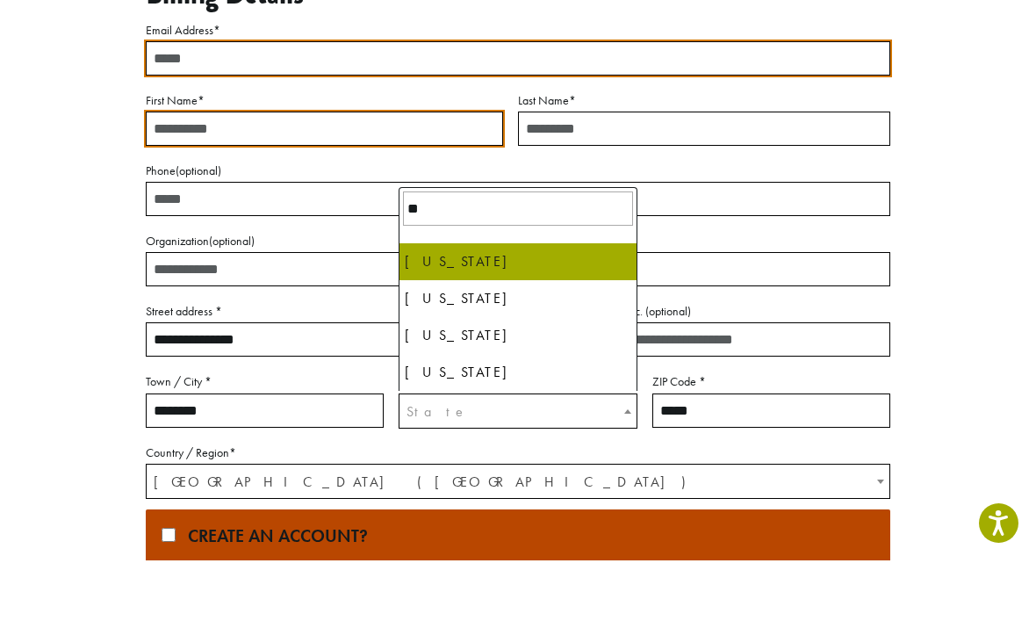
select select "**"
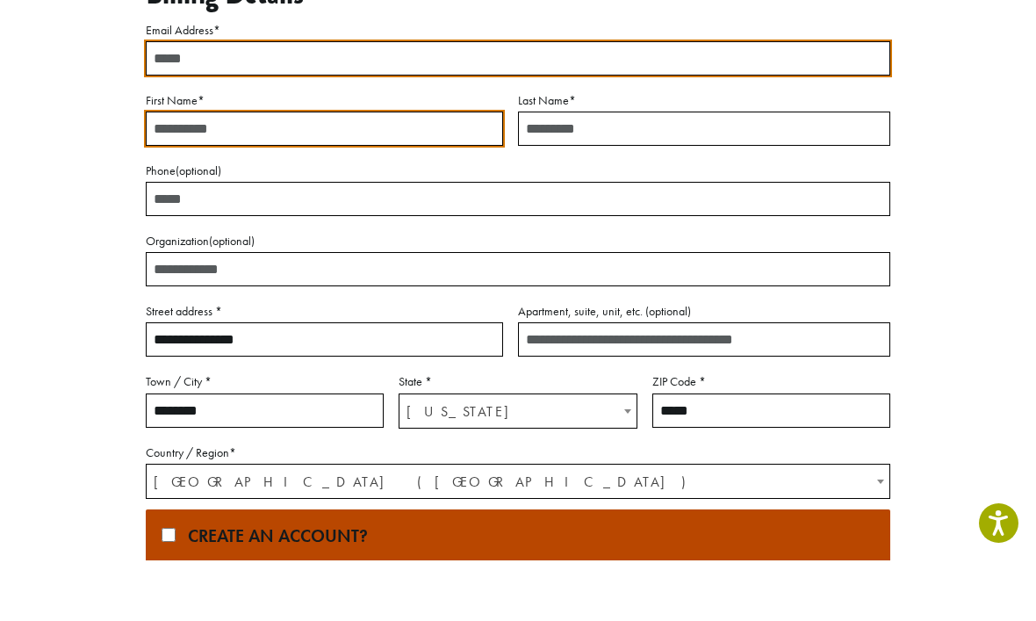
scroll to position [237, 0]
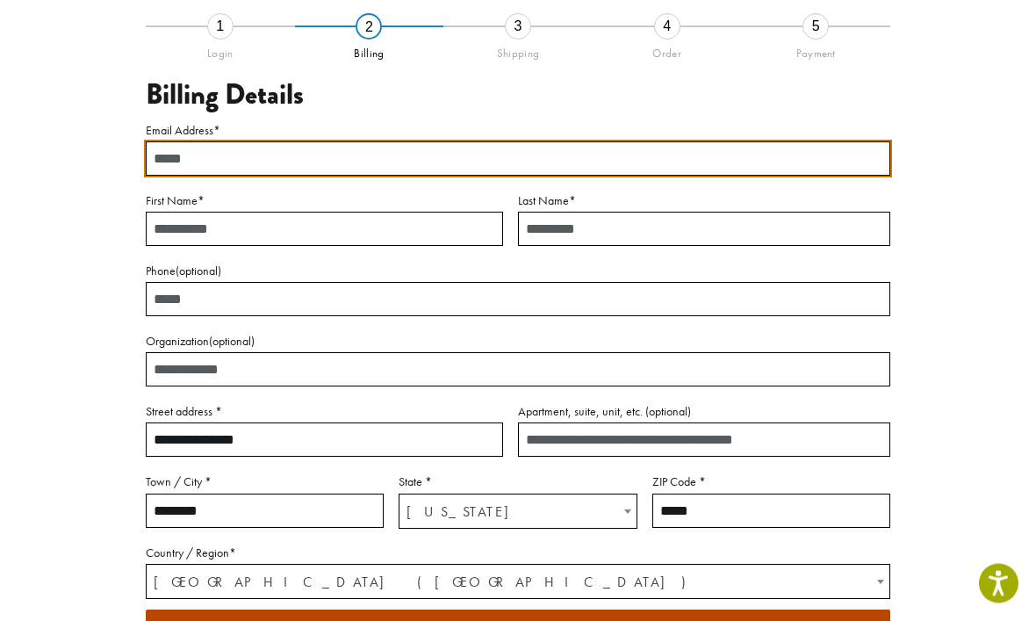
click at [179, 235] on input "First Name *" at bounding box center [324, 229] width 357 height 34
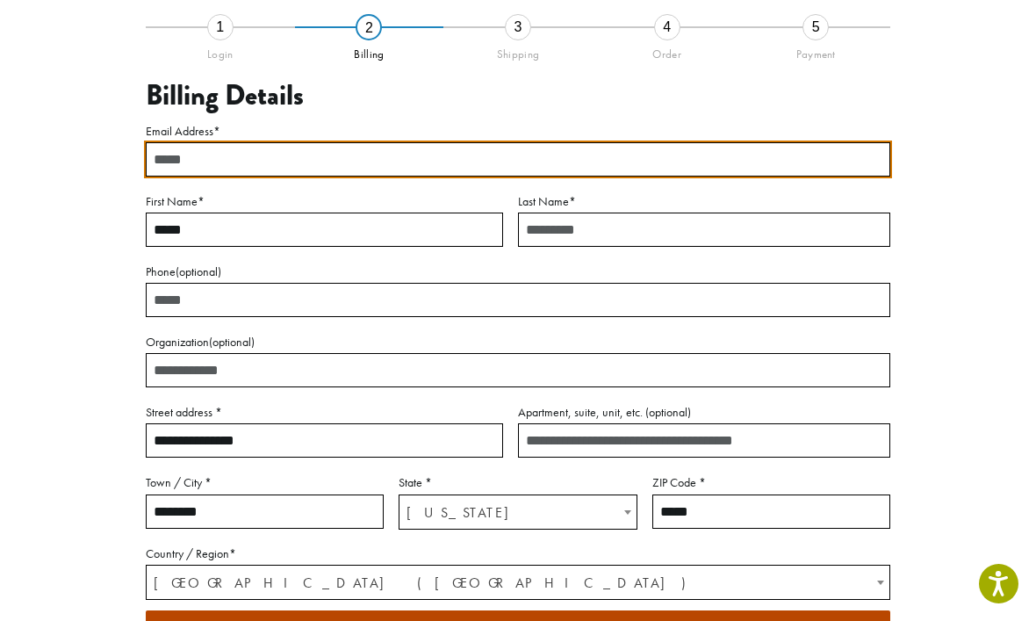
type input "*****"
type input "*"
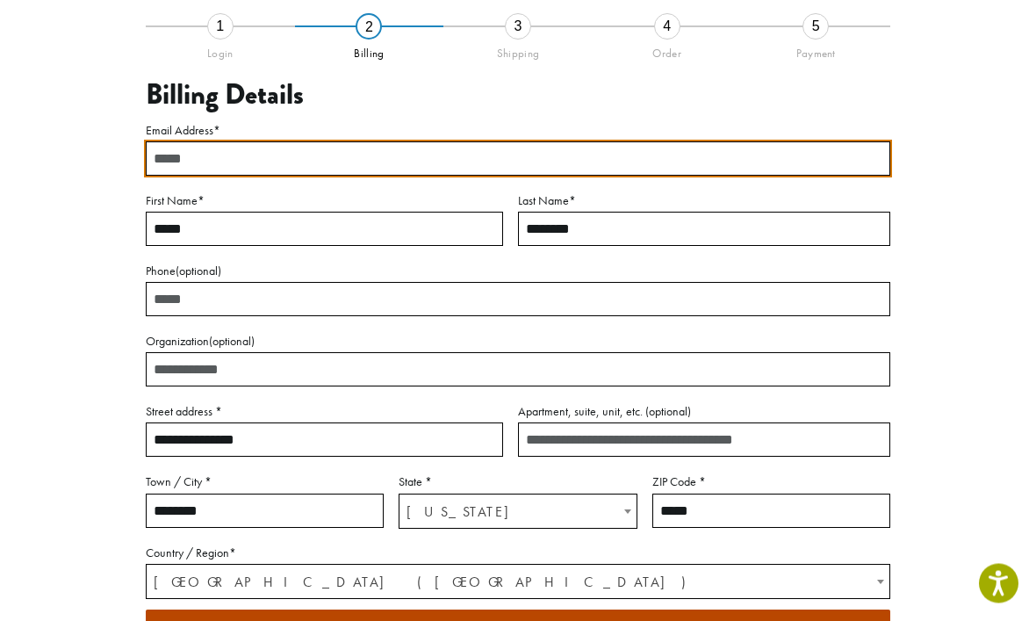
type input "********"
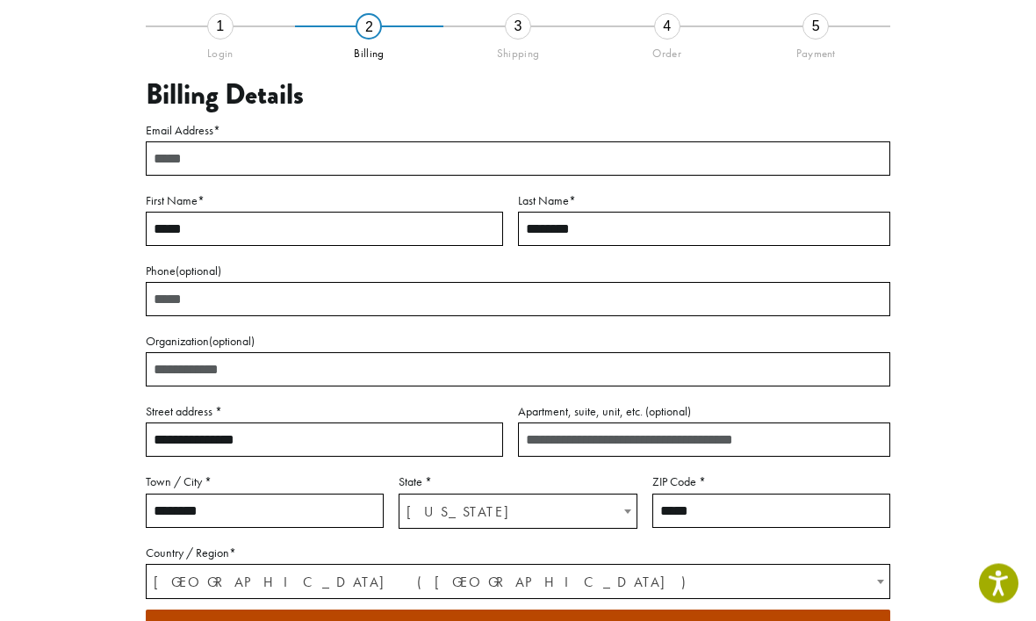
click at [193, 168] on input "Email Address *" at bounding box center [518, 159] width 744 height 34
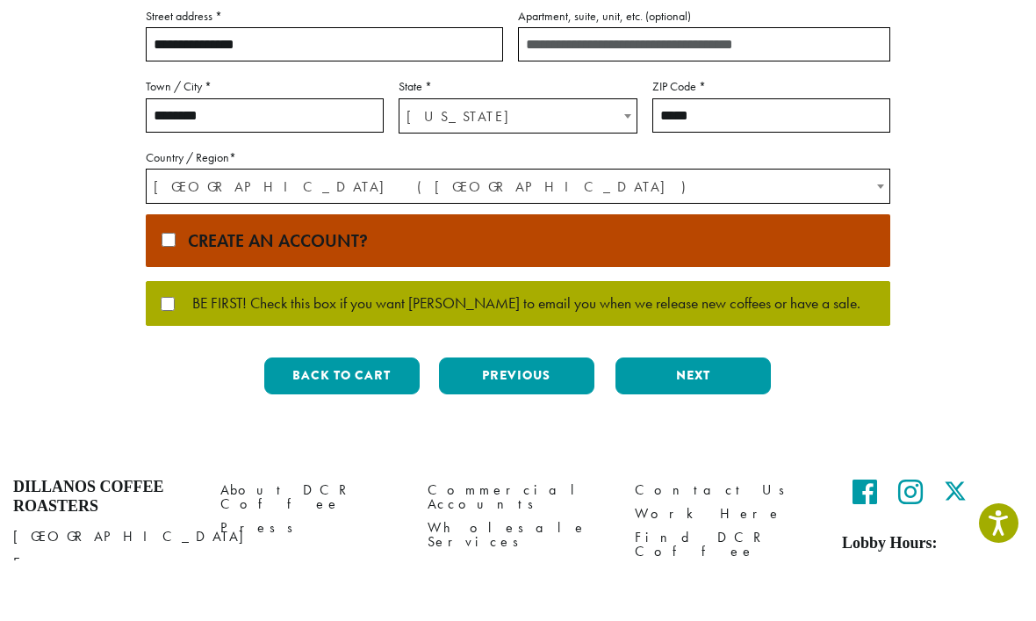
type input "**********"
click at [737, 418] on button "Next" at bounding box center [692, 436] width 155 height 37
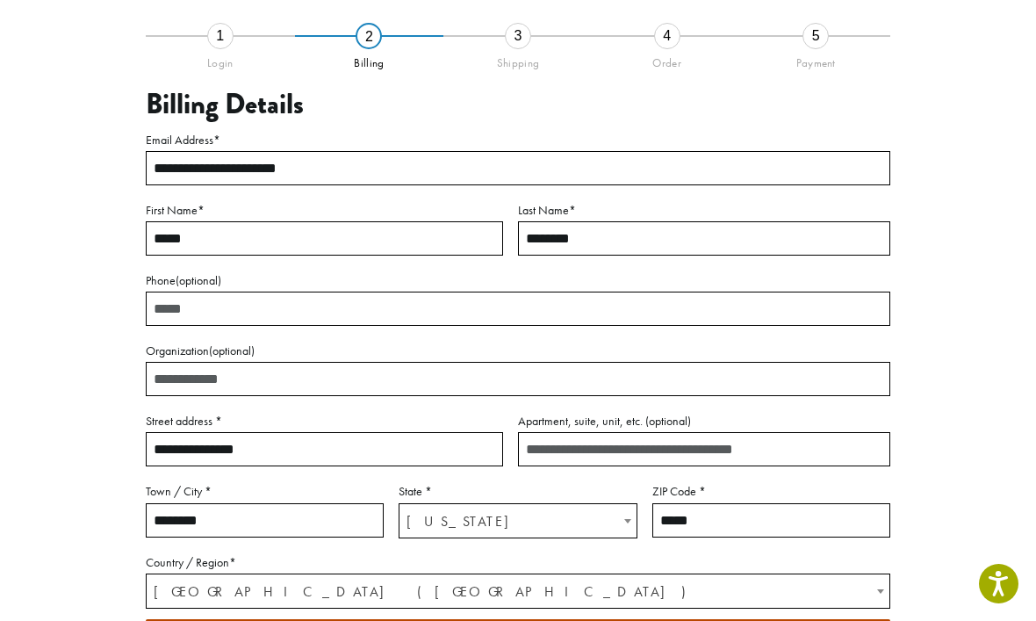
scroll to position [75, 0]
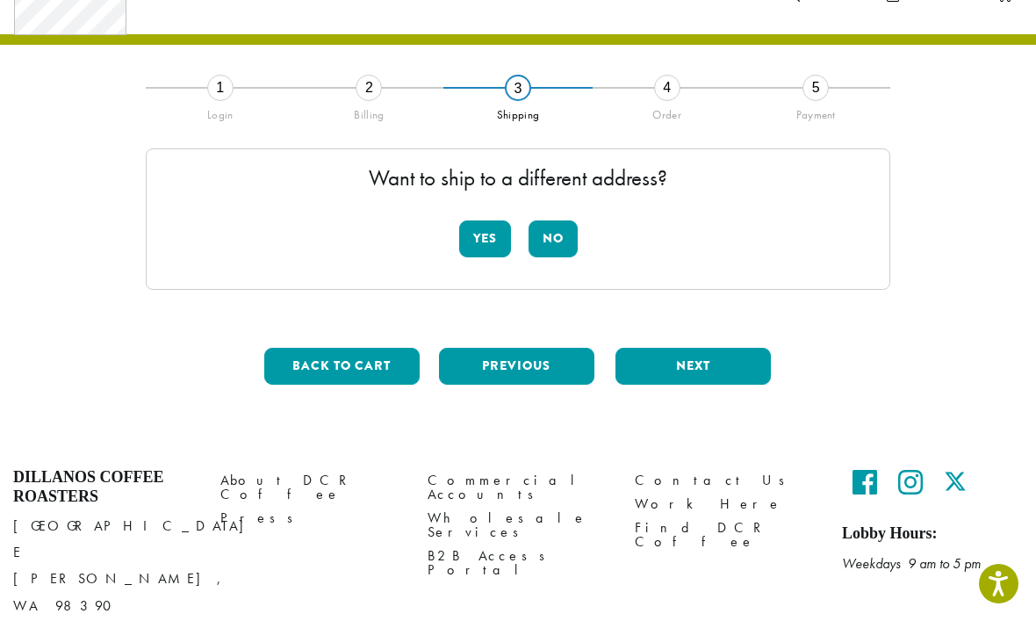
click at [569, 233] on button "No" at bounding box center [552, 238] width 49 height 37
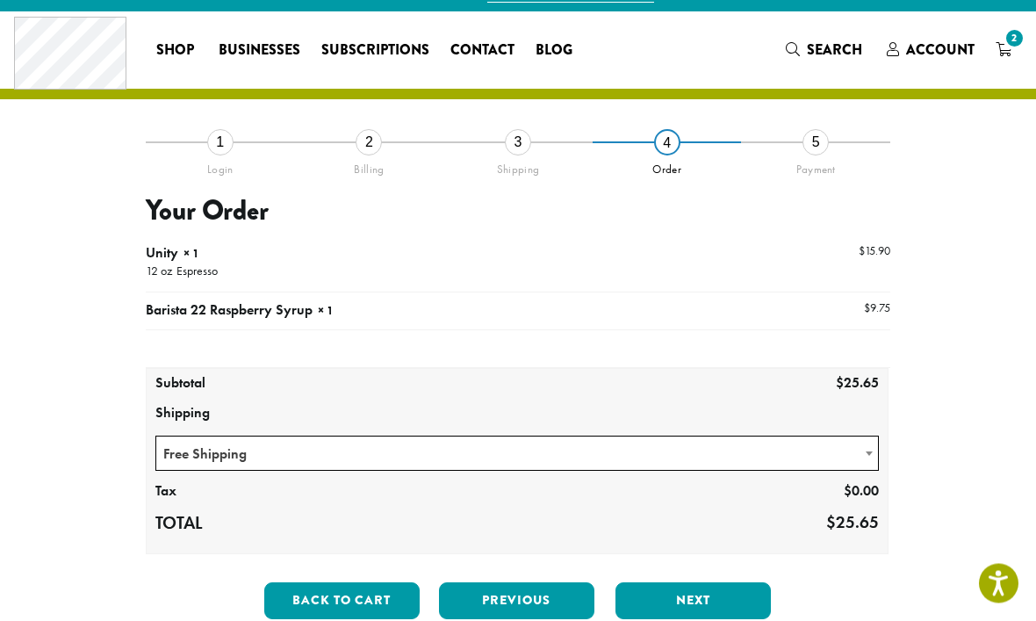
scroll to position [90, 0]
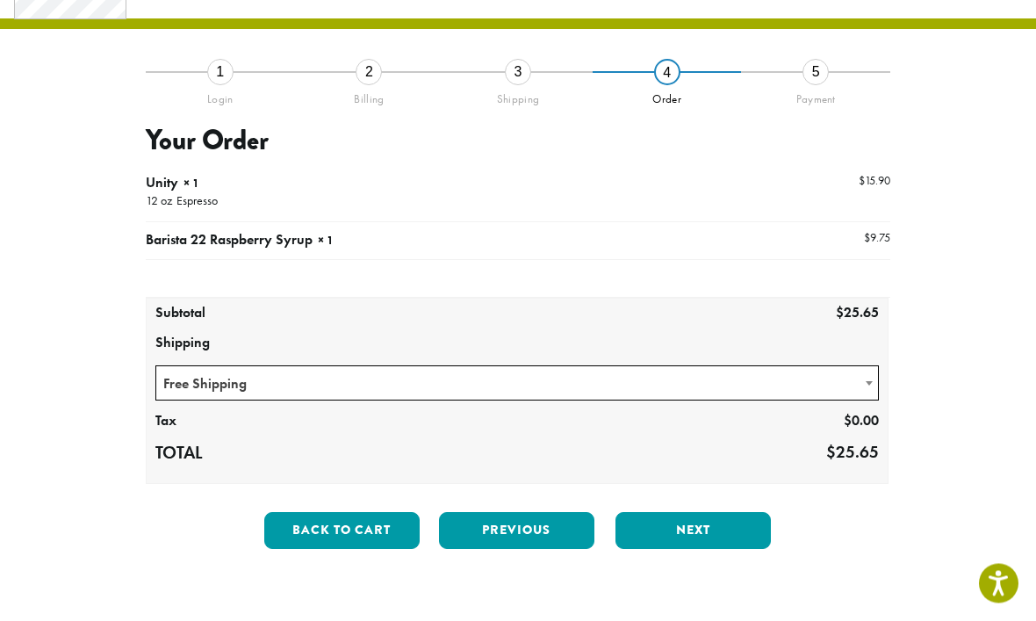
click at [872, 384] on b at bounding box center [868, 384] width 7 height 4
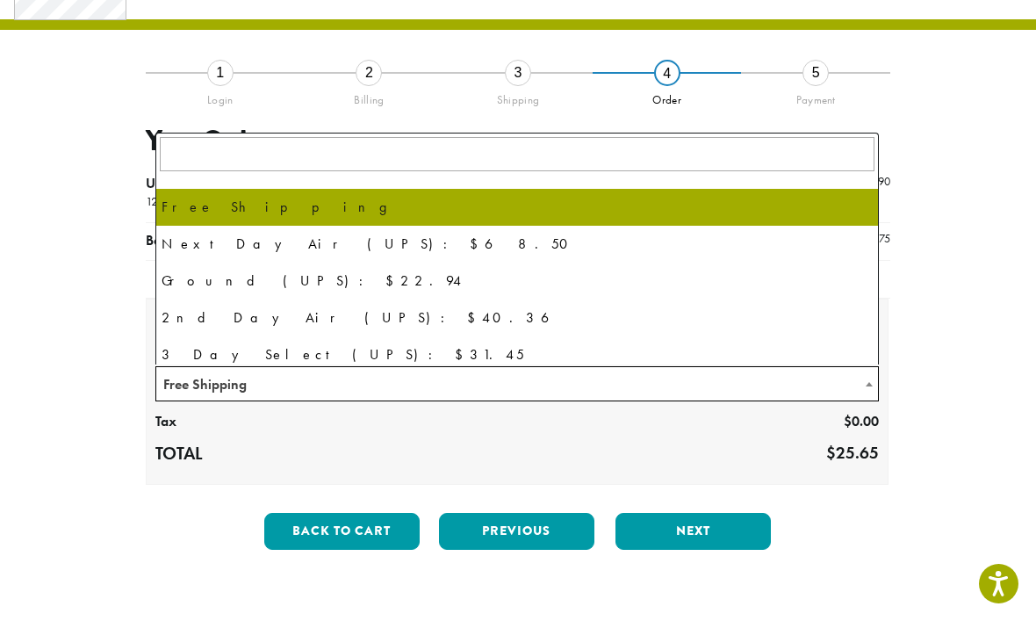
click at [955, 328] on div "**********" at bounding box center [517, 318] width 983 height 492
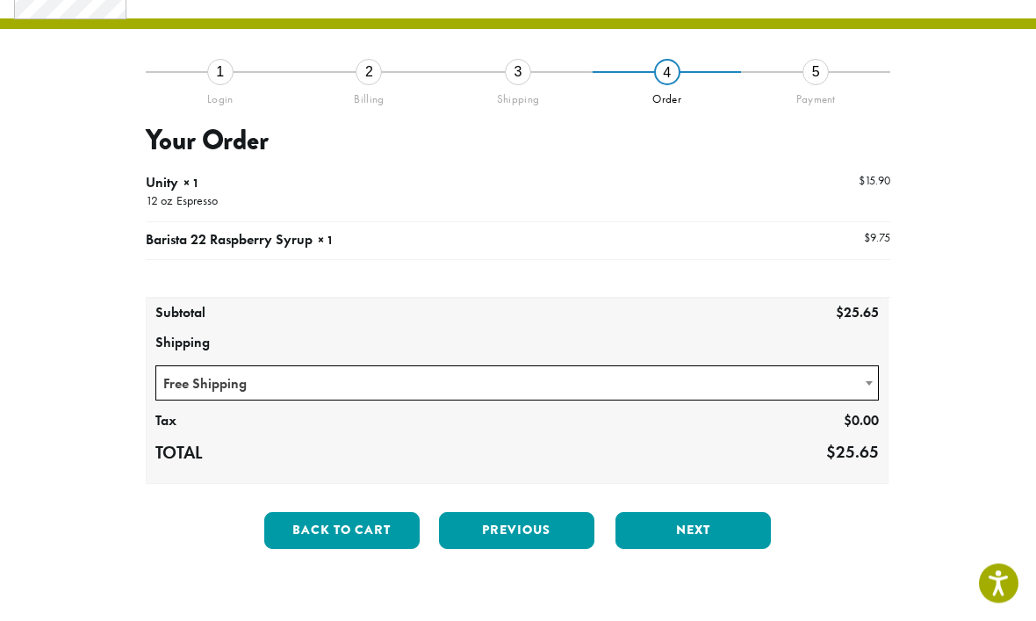
click at [735, 528] on button "Next" at bounding box center [692, 531] width 155 height 37
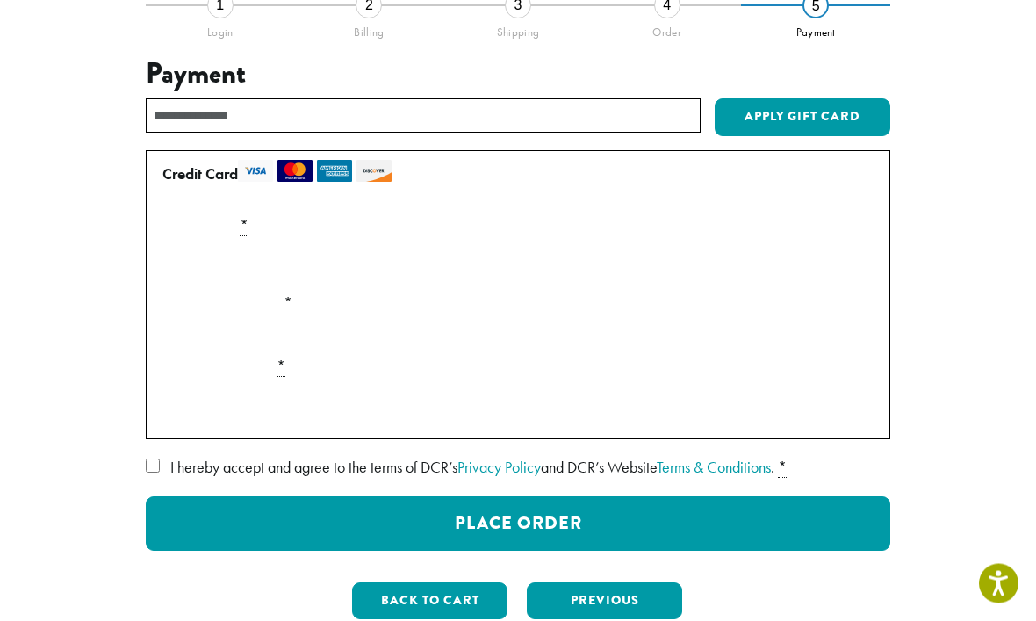
scroll to position [148, 0]
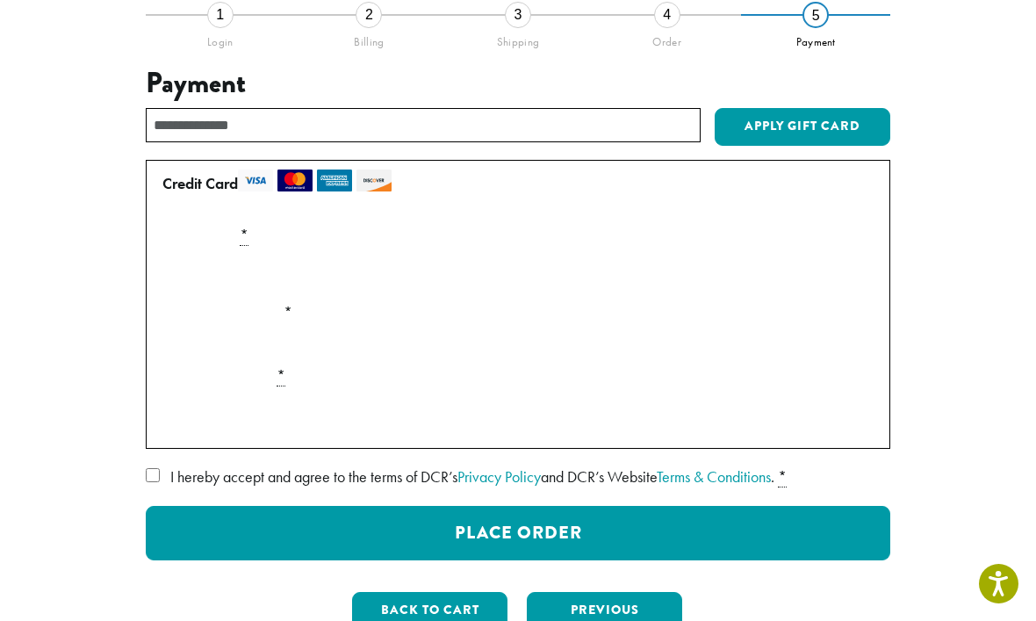
click at [472, 617] on button "Back to cart" at bounding box center [429, 610] width 155 height 37
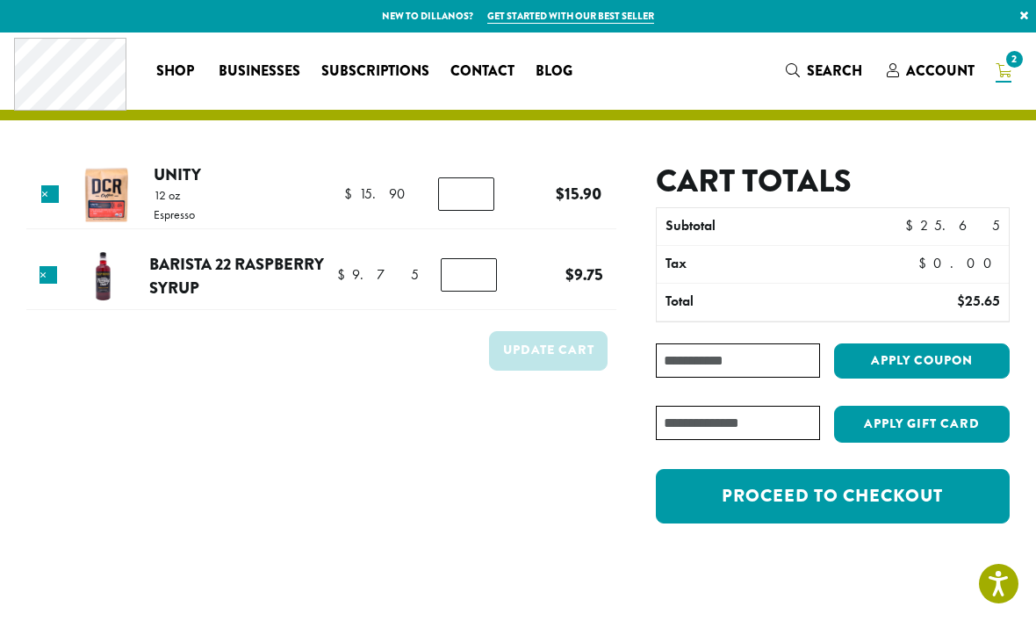
click at [912, 477] on link "Proceed to checkout" at bounding box center [833, 496] width 354 height 54
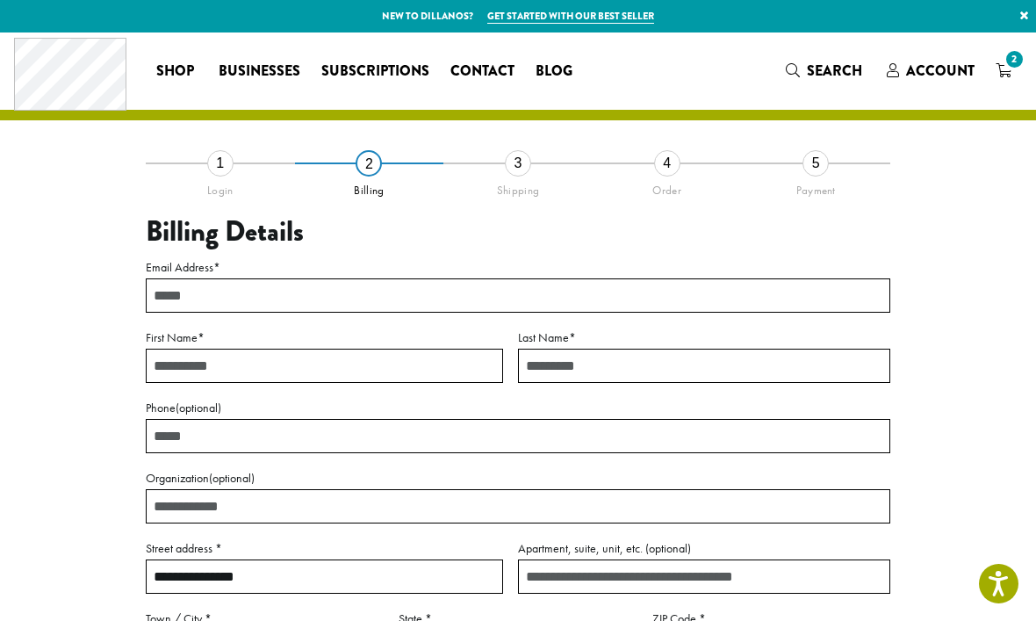
click at [176, 301] on input "Email Address *" at bounding box center [518, 295] width 744 height 34
type input "**********"
click at [380, 377] on input "First Name *" at bounding box center [324, 365] width 357 height 34
type input "*****"
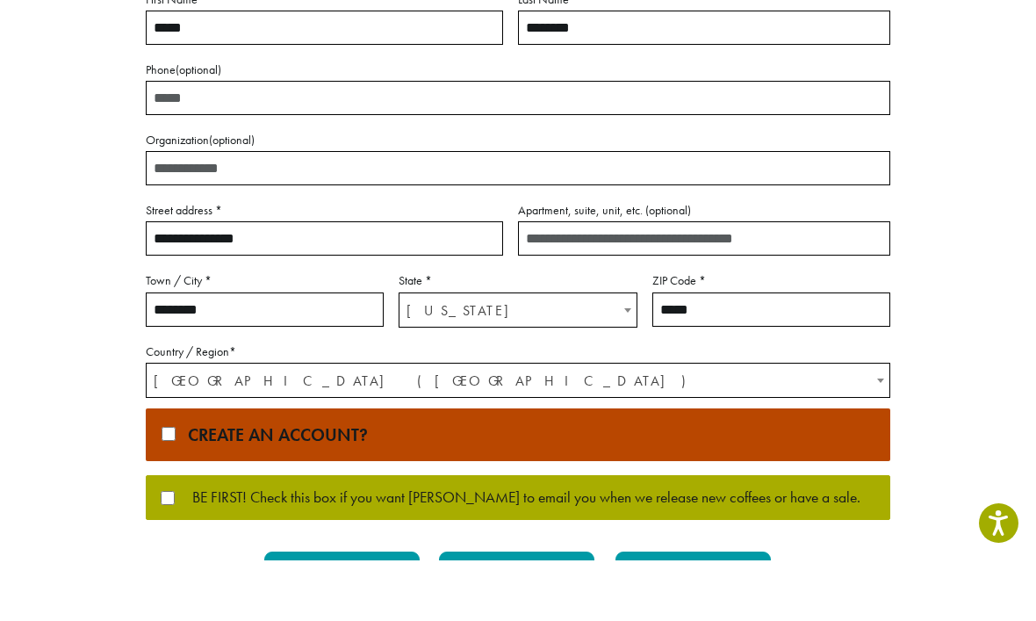
scroll to position [278, 0]
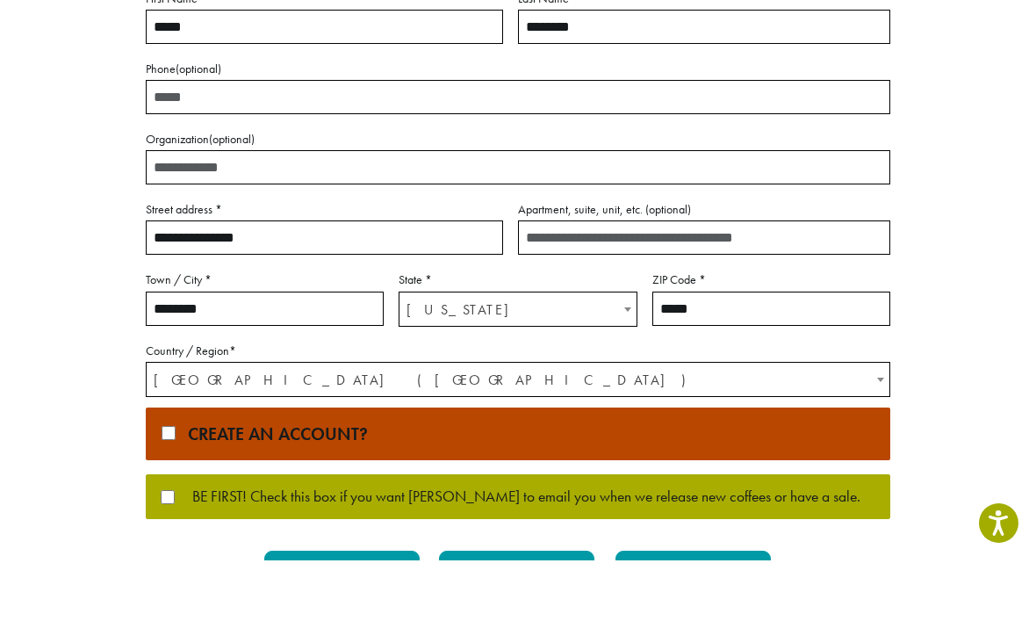
type input "********"
click at [722, 611] on button "Next" at bounding box center [692, 629] width 155 height 37
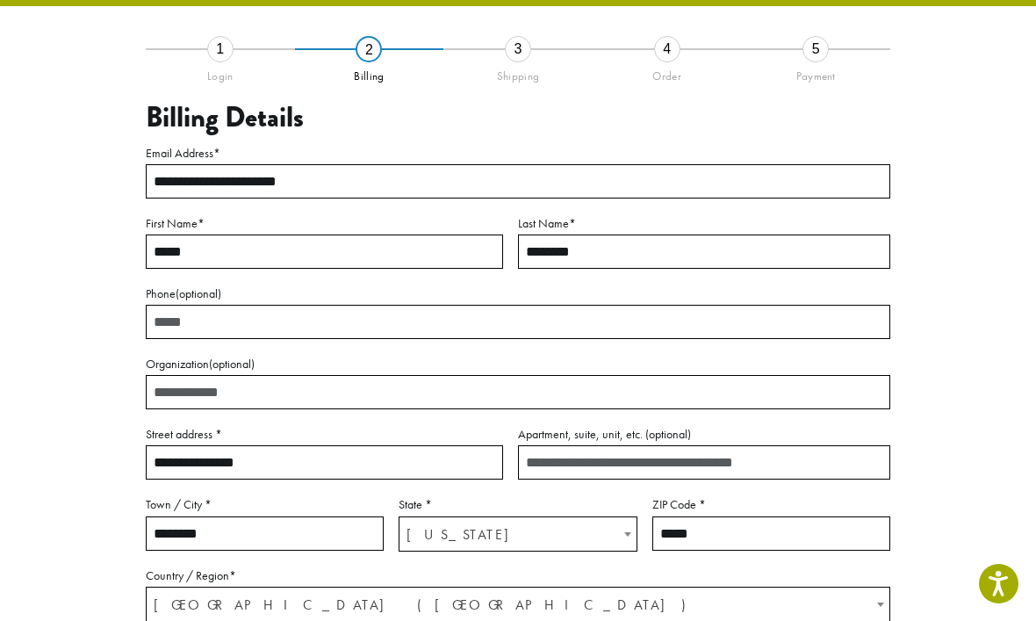
scroll to position [75, 0]
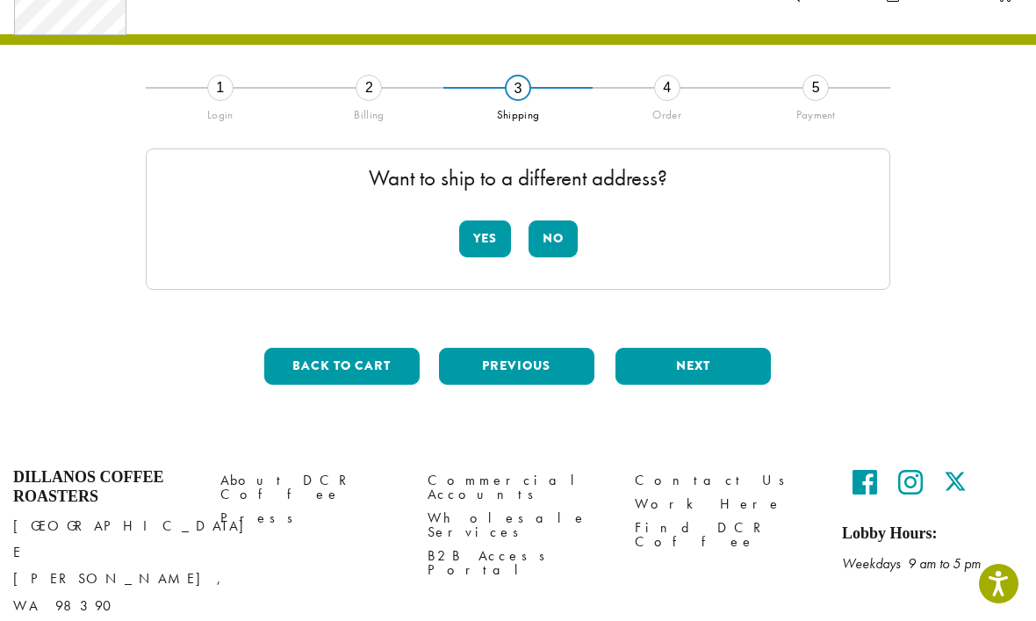
click at [558, 235] on button "No" at bounding box center [552, 238] width 49 height 37
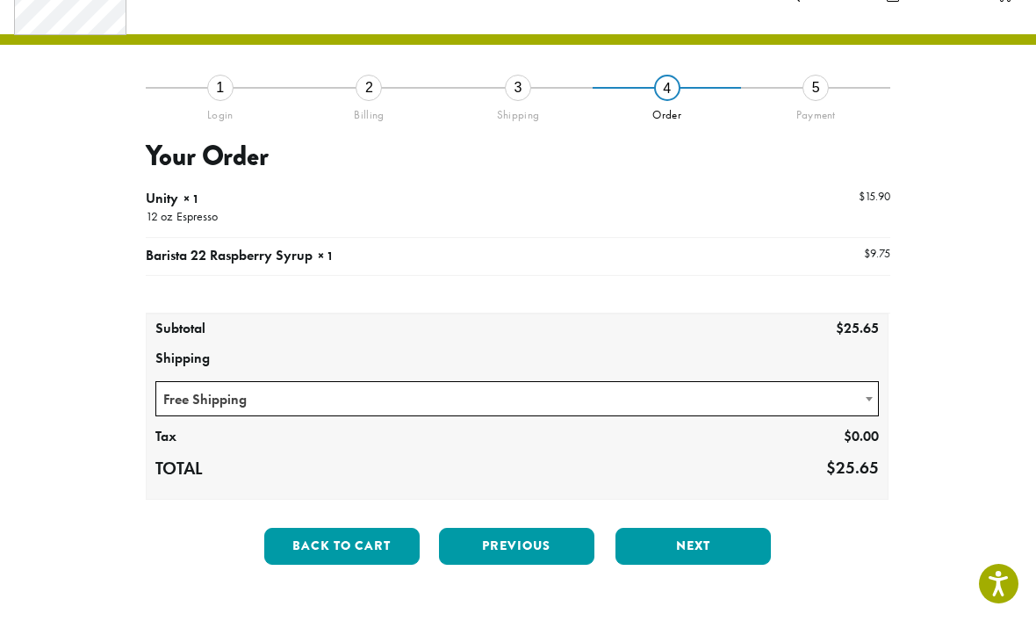
click at [734, 540] on button "Next" at bounding box center [692, 546] width 155 height 37
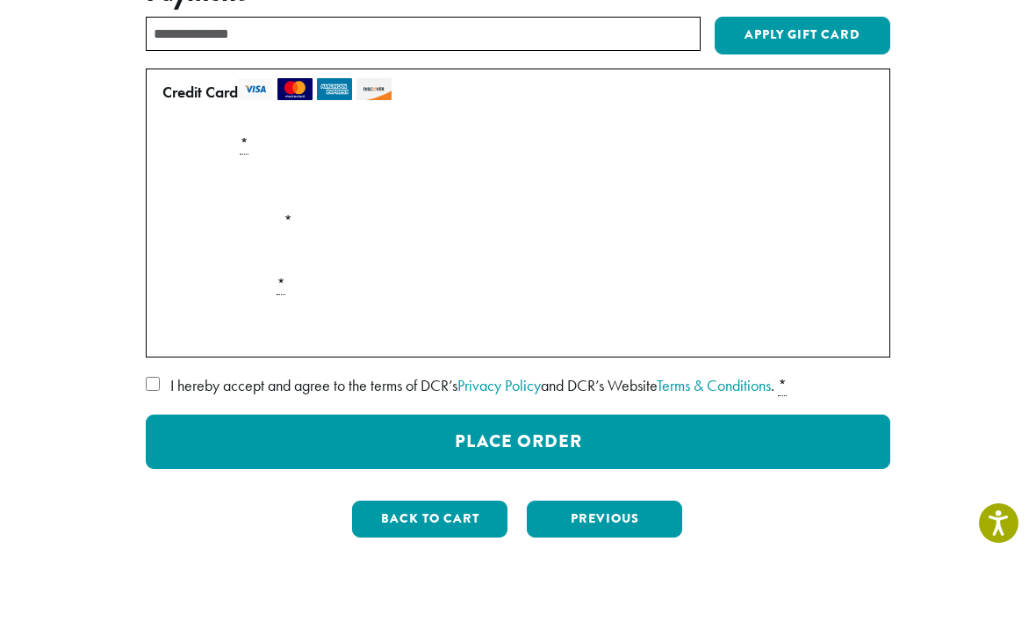
scroll to position [240, 0]
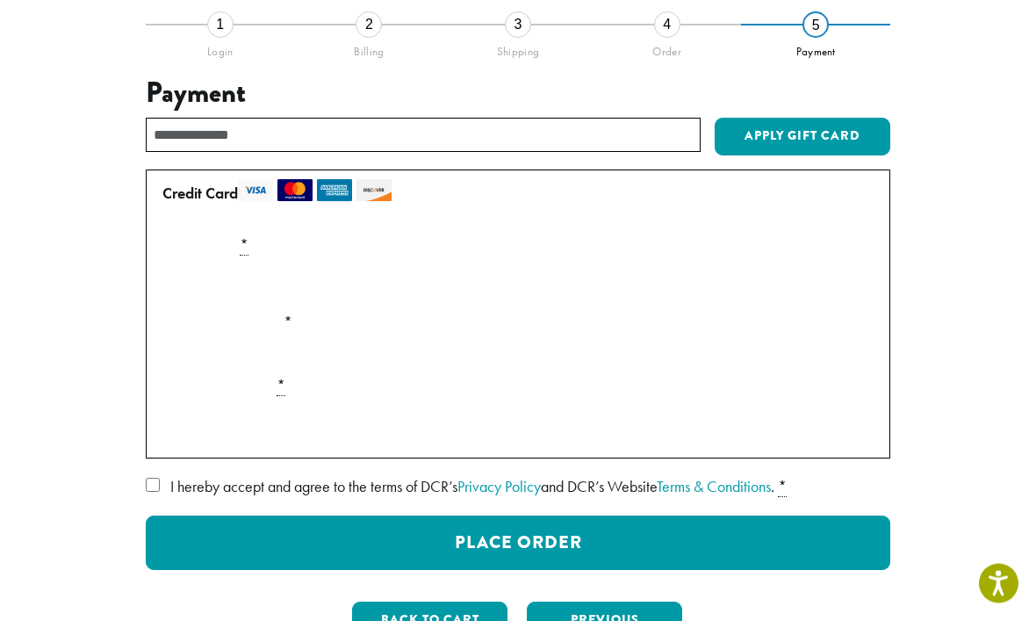
click at [704, 549] on button "Place Order" at bounding box center [518, 543] width 744 height 54
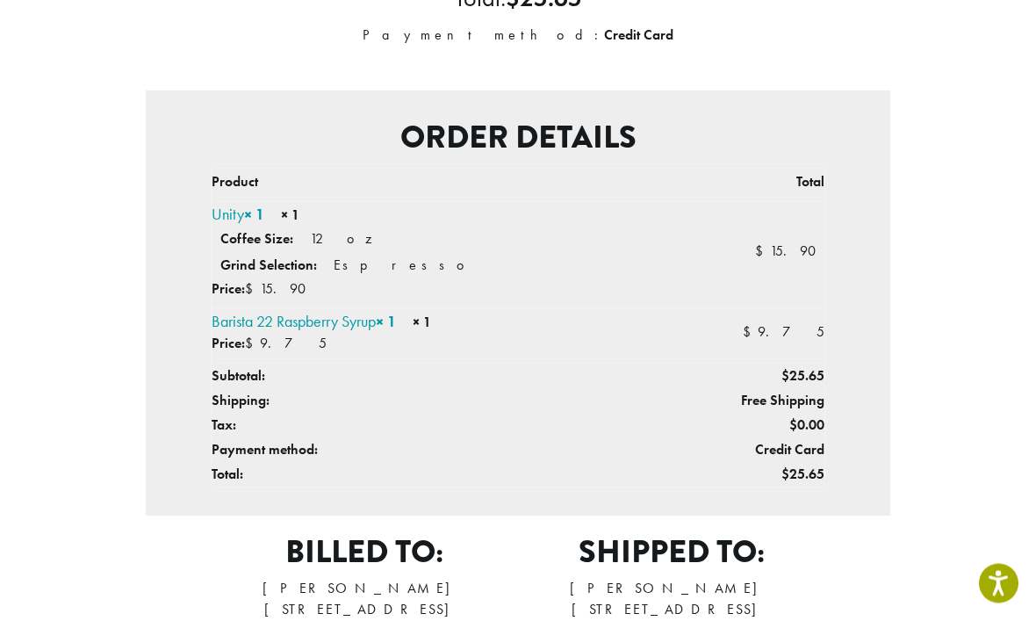
scroll to position [329, 0]
